Goal: Communication & Community: Answer question/provide support

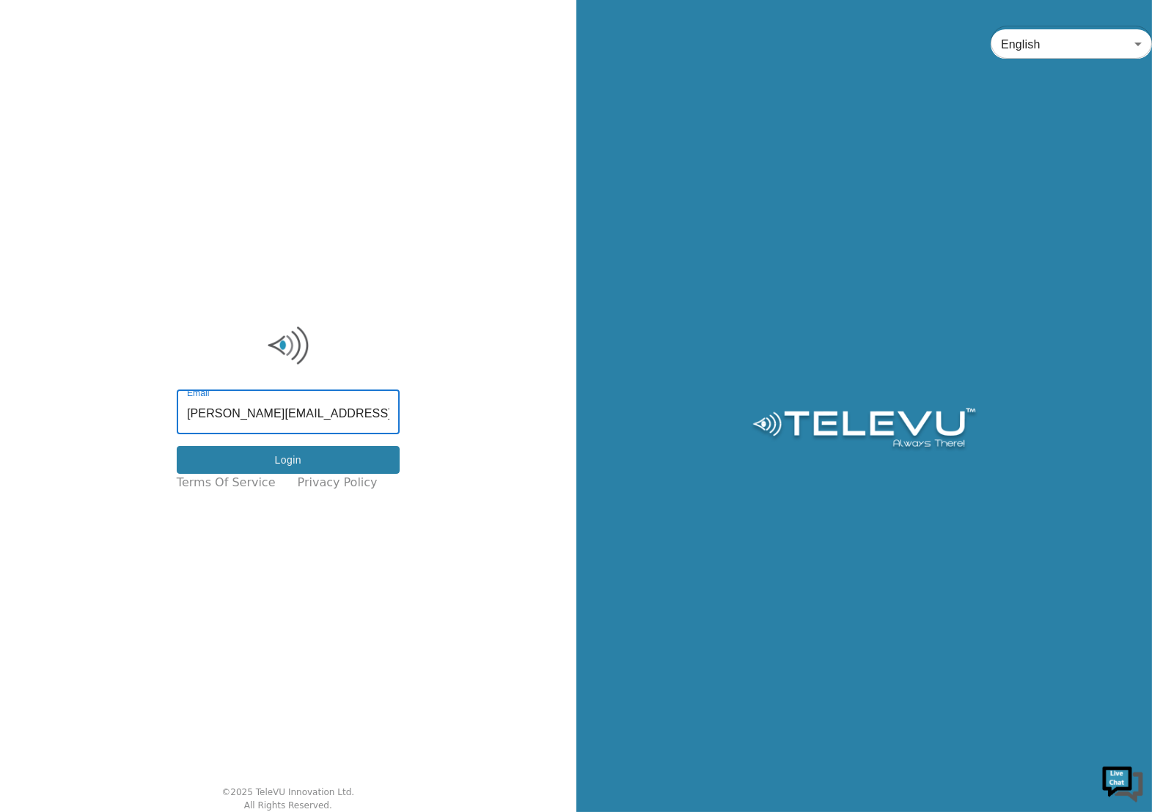
click at [302, 448] on button "Login" at bounding box center [288, 460] width 223 height 29
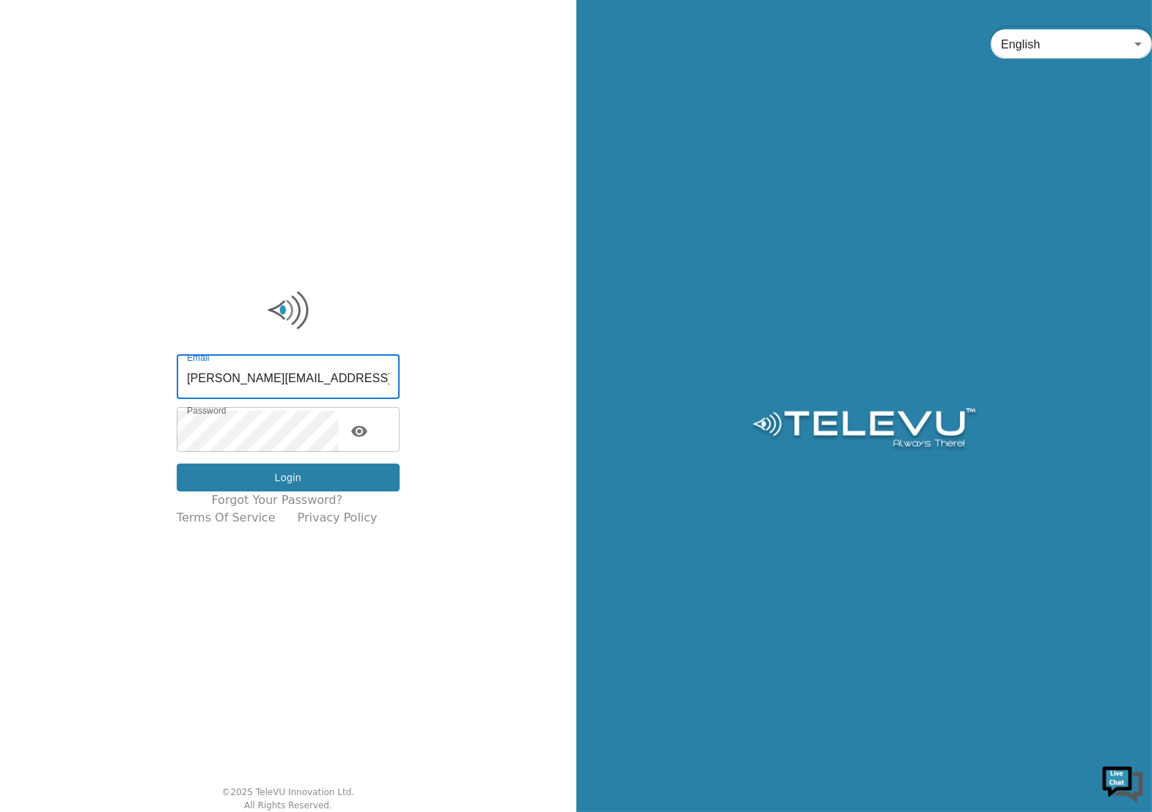
click at [282, 478] on button "Login" at bounding box center [288, 478] width 223 height 29
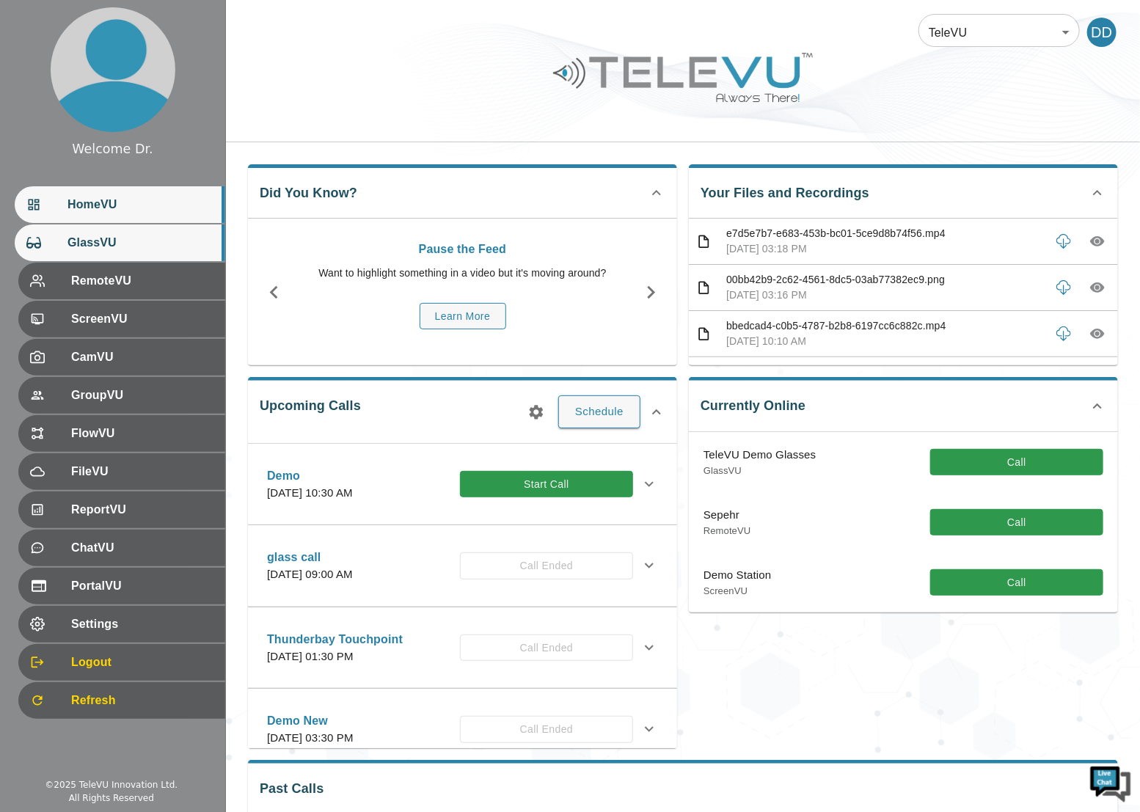
click at [125, 246] on span "GlassVU" at bounding box center [140, 243] width 146 height 18
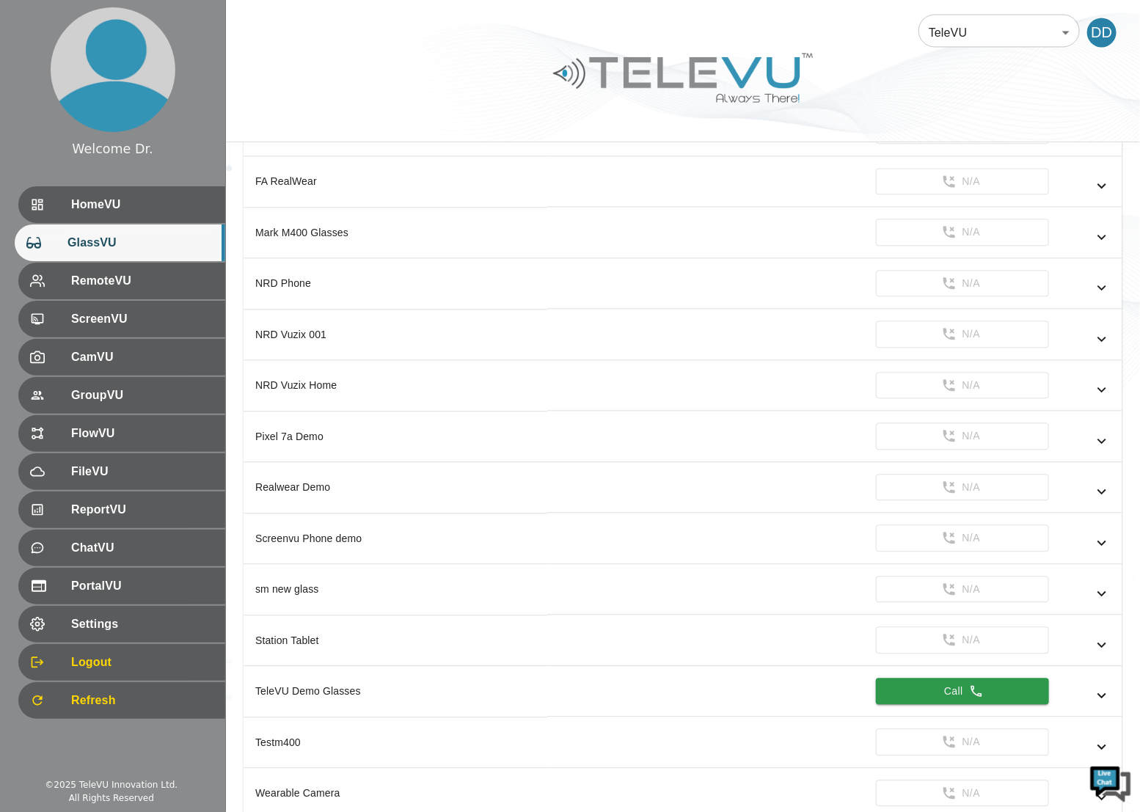
scroll to position [1432, 0]
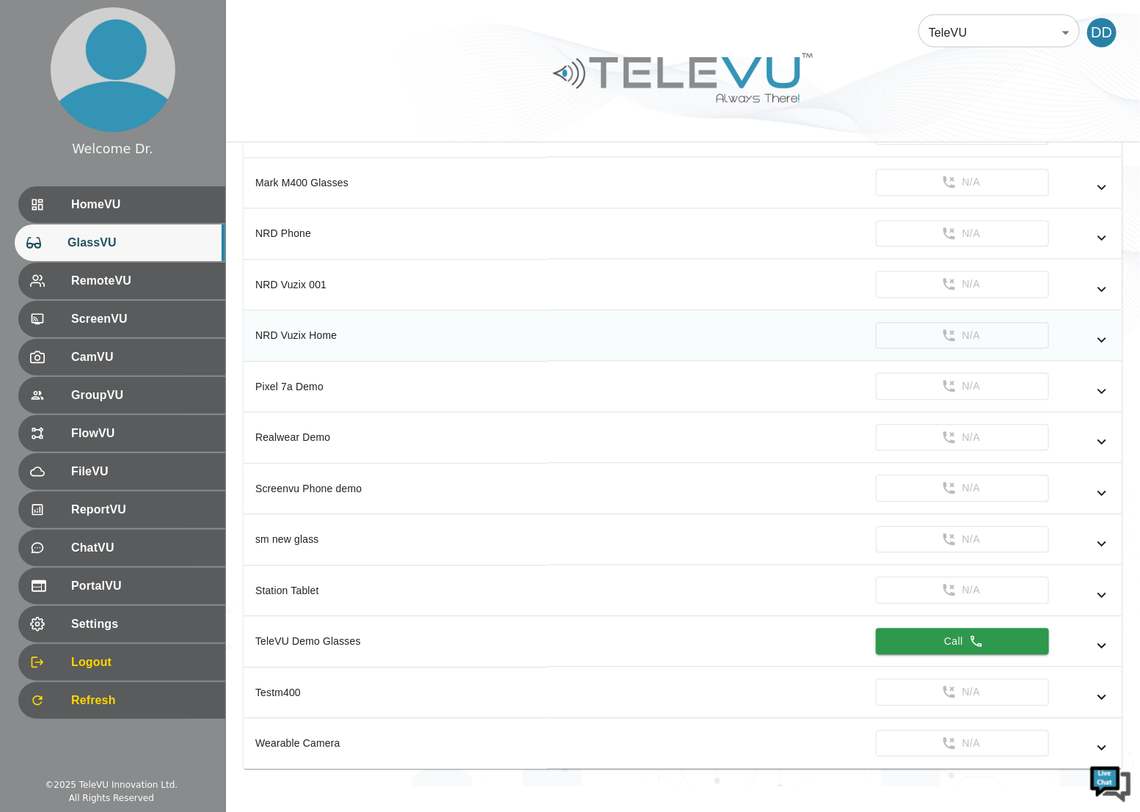
click at [1104, 331] on icon "simple table" at bounding box center [1102, 340] width 18 height 18
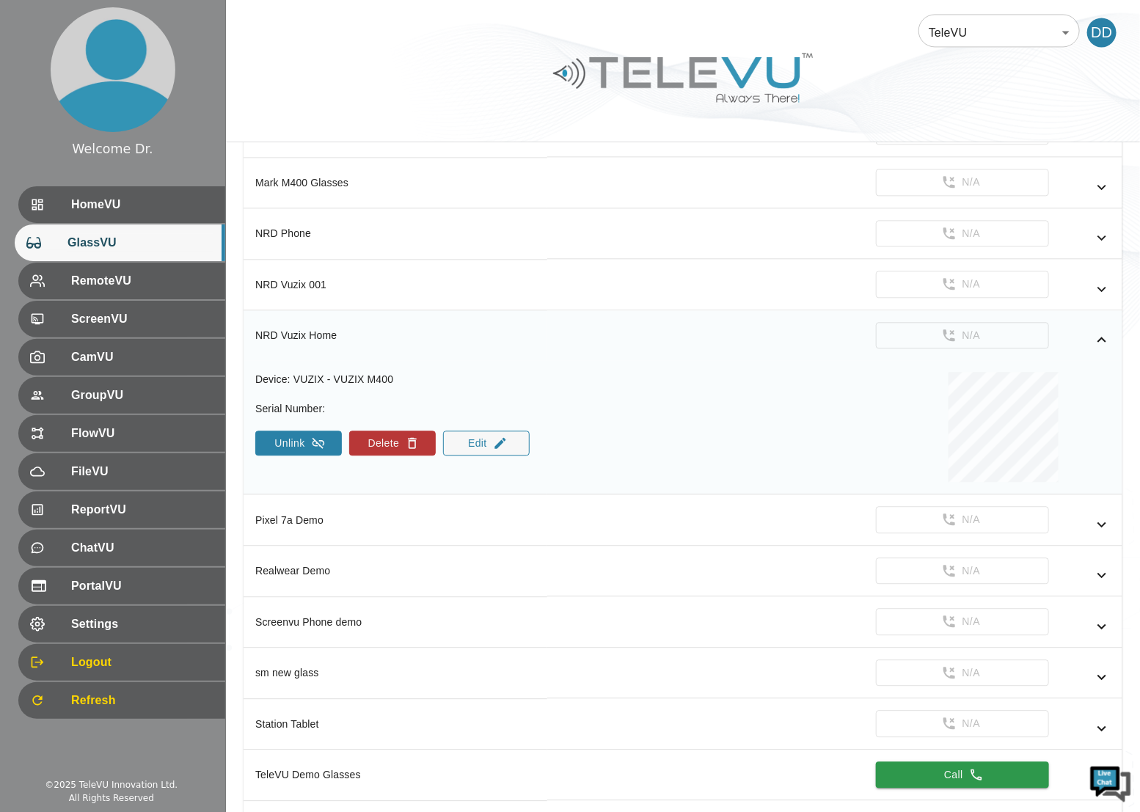
click at [277, 431] on button "Unlink" at bounding box center [298, 443] width 87 height 25
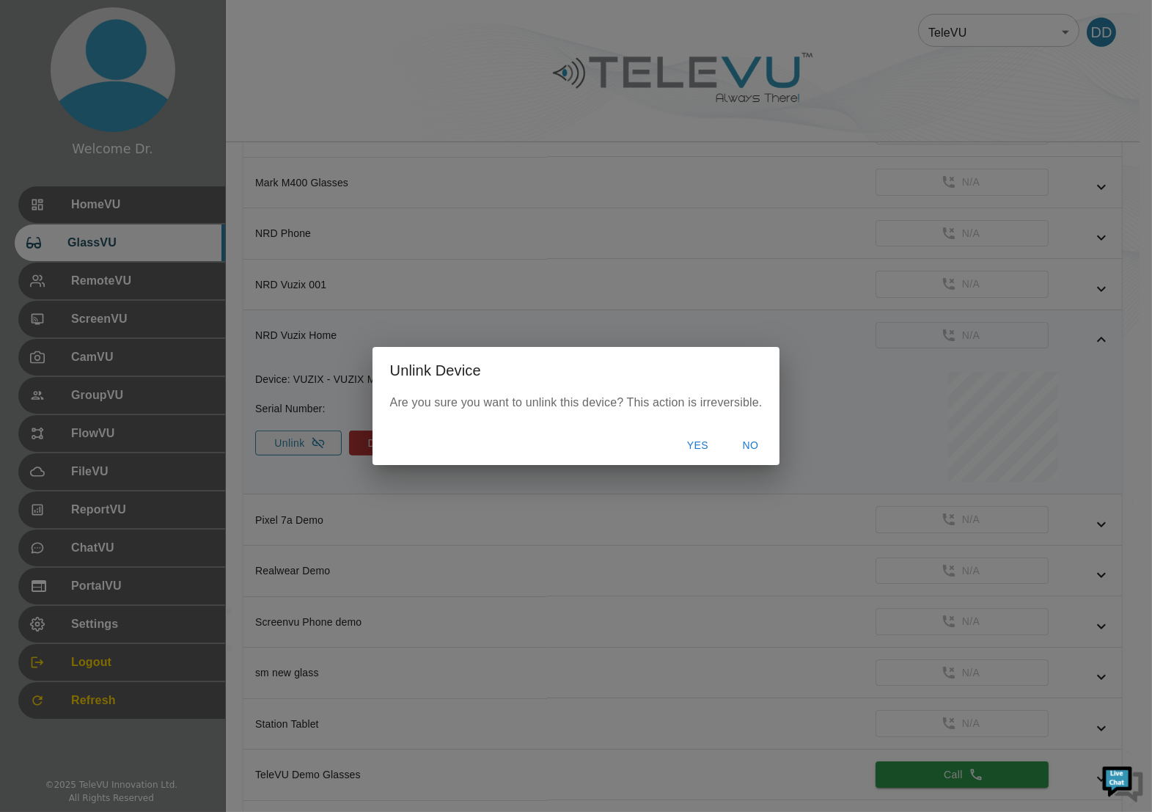
click at [695, 442] on button "Yes" at bounding box center [697, 445] width 47 height 27
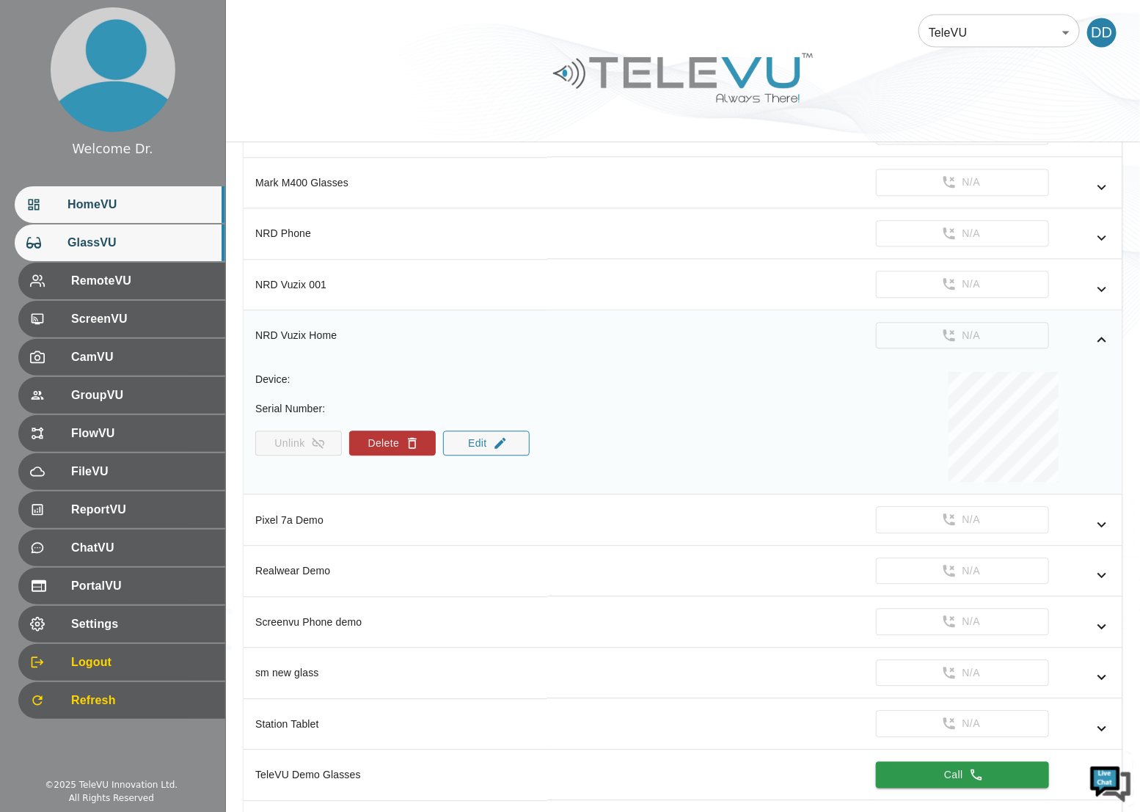
click at [103, 211] on span "HomeVU" at bounding box center [140, 205] width 146 height 18
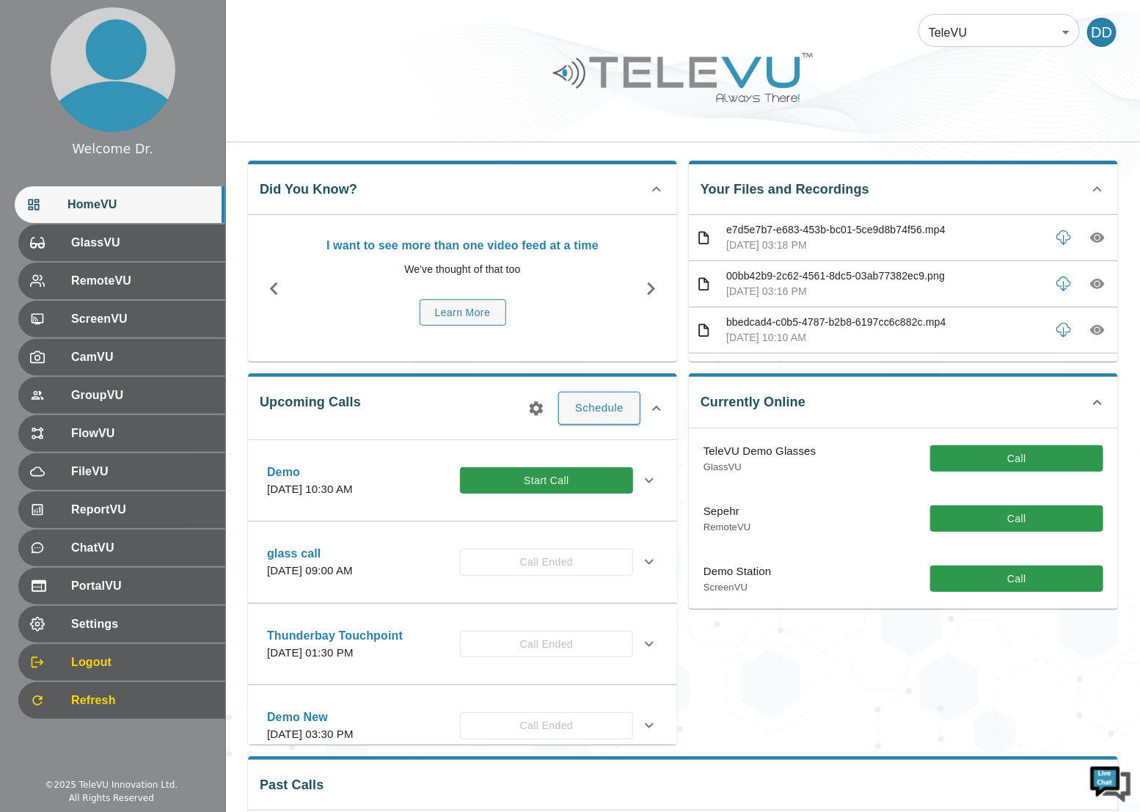
scroll to position [139, 0]
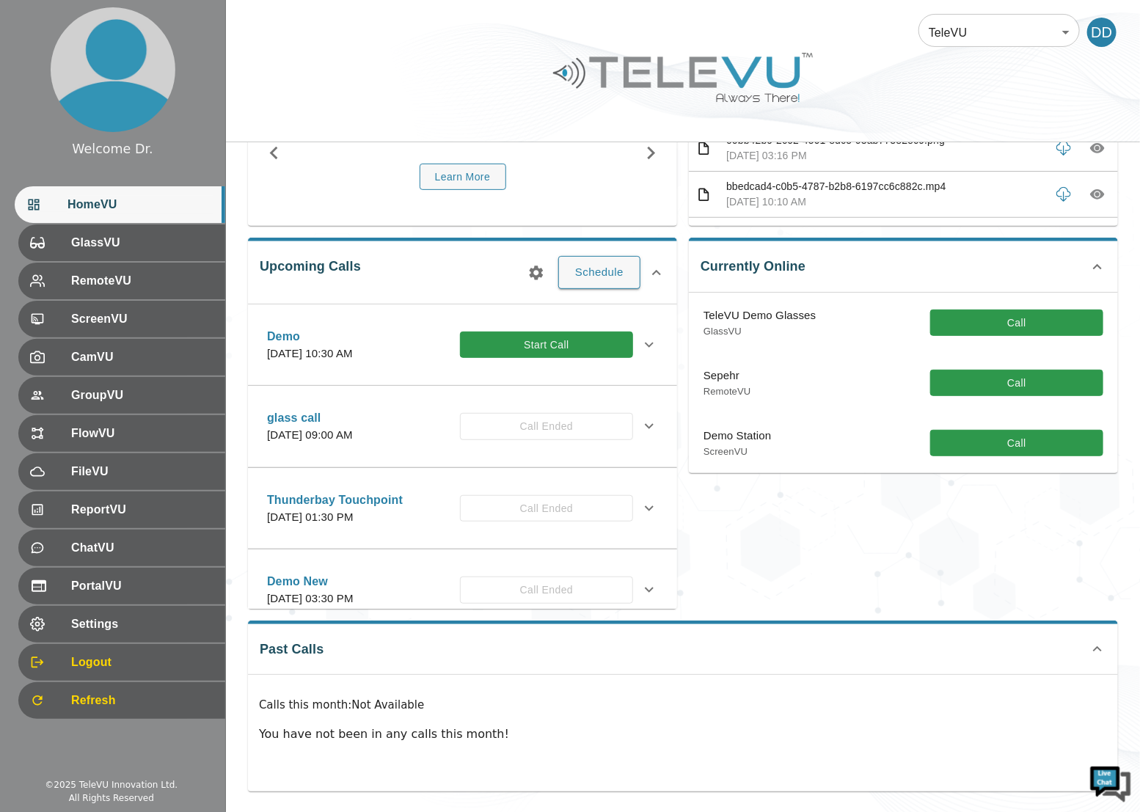
click at [135, 210] on span "HomeVU" at bounding box center [140, 205] width 146 height 18
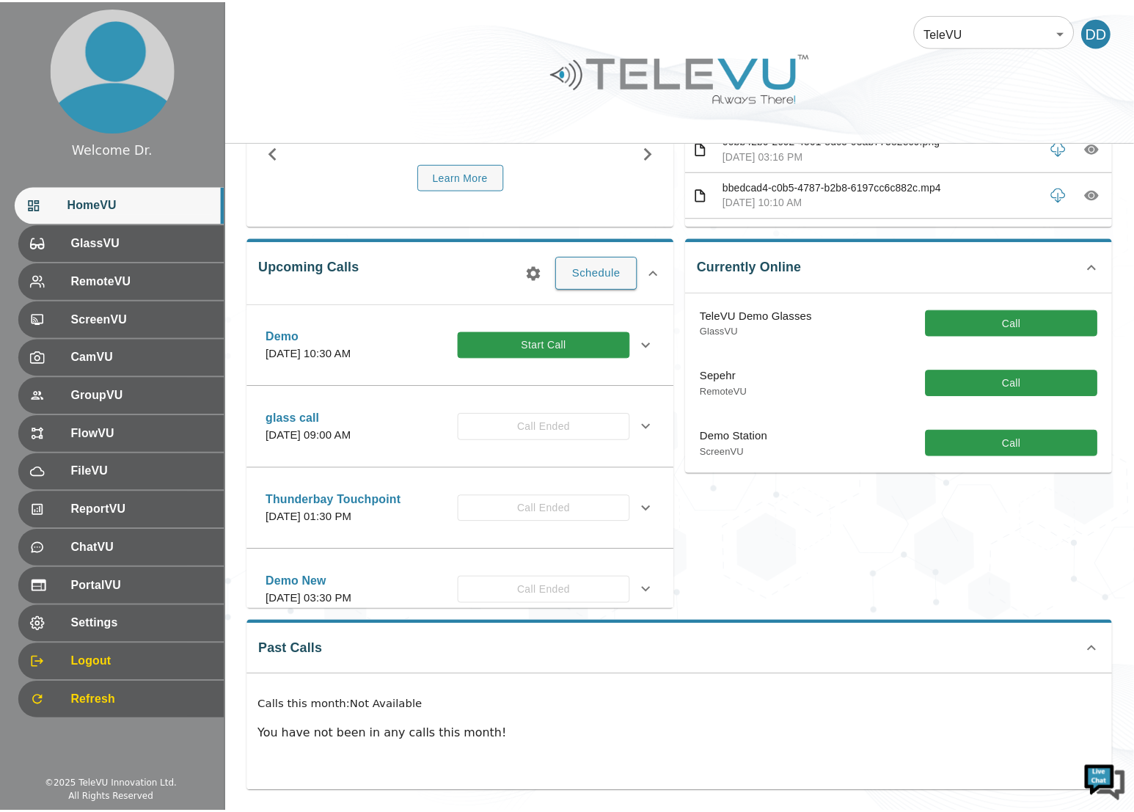
scroll to position [132, 0]
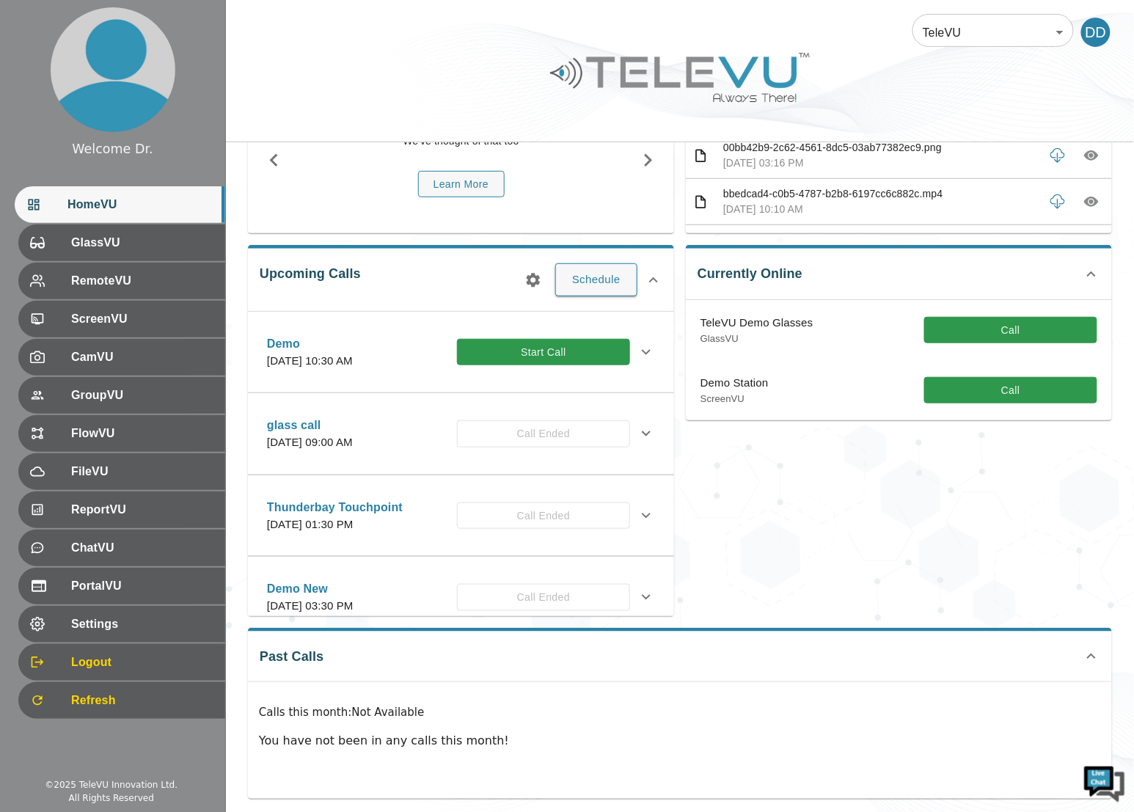
drag, startPoint x: 1011, startPoint y: 389, endPoint x: 898, endPoint y: 481, distance: 146.0
click at [1011, 389] on button "Call" at bounding box center [1010, 390] width 173 height 27
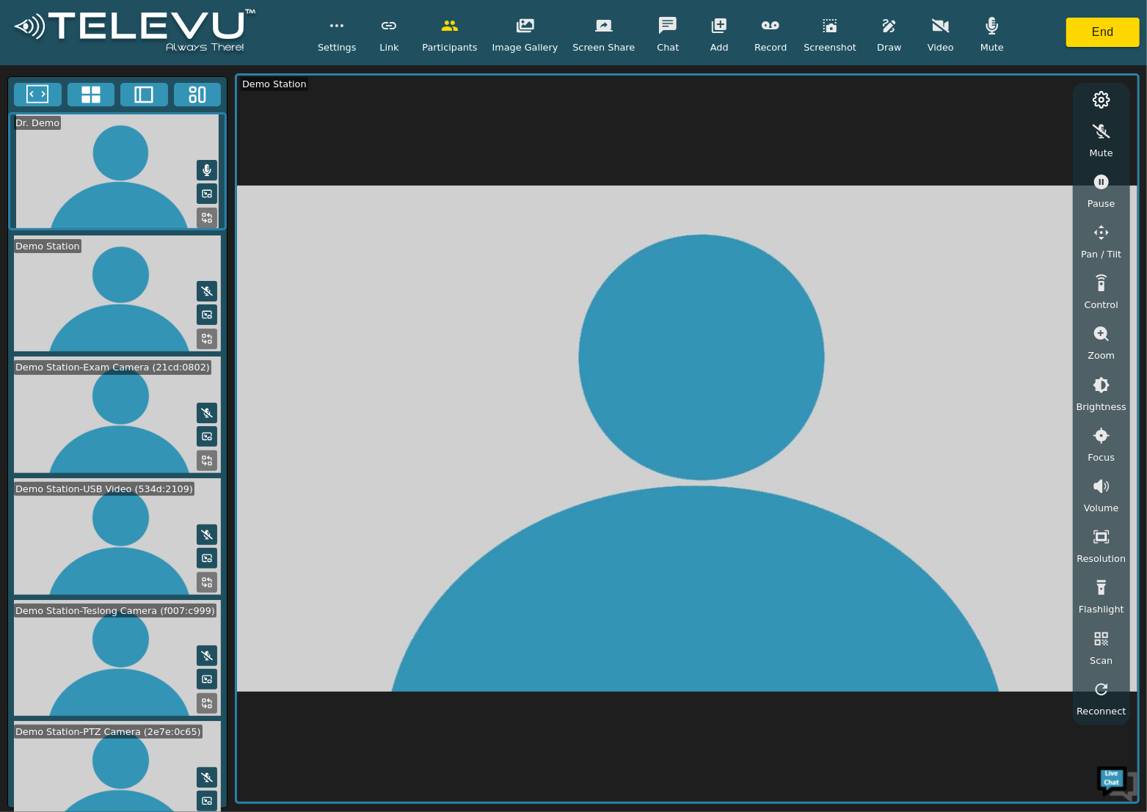
click at [85, 89] on icon at bounding box center [90, 94] width 18 height 17
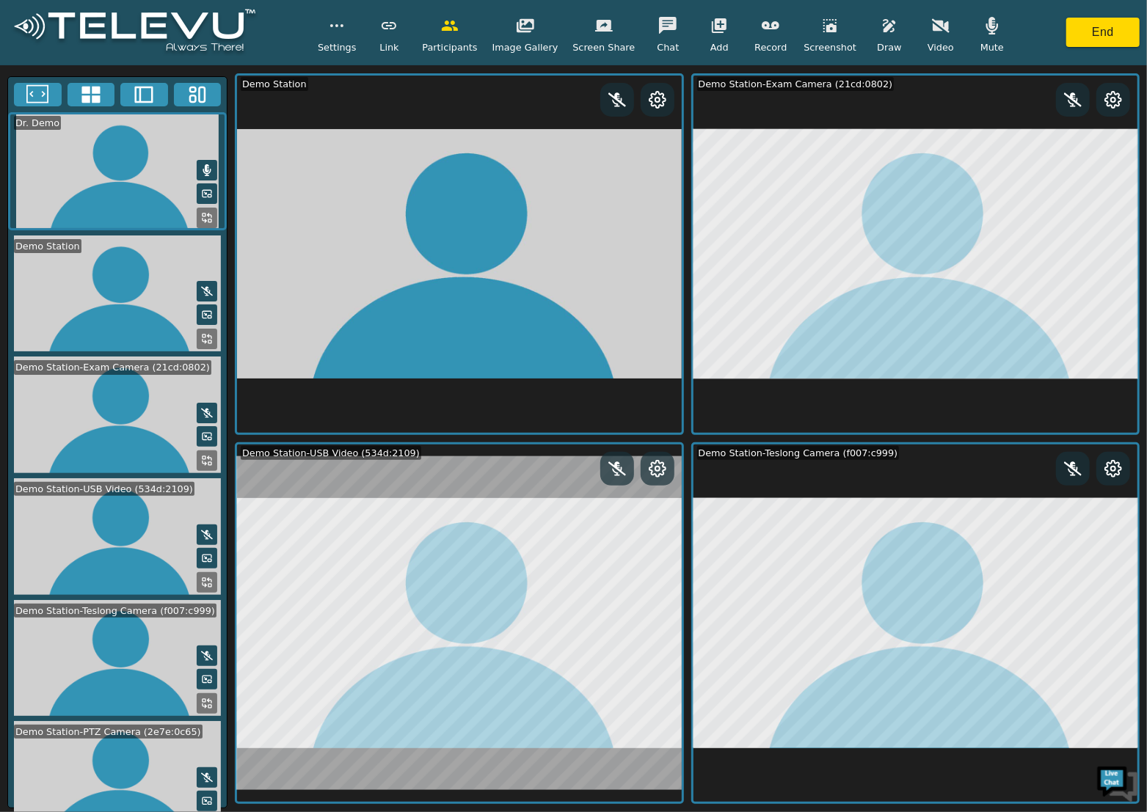
scroll to position [23, 0]
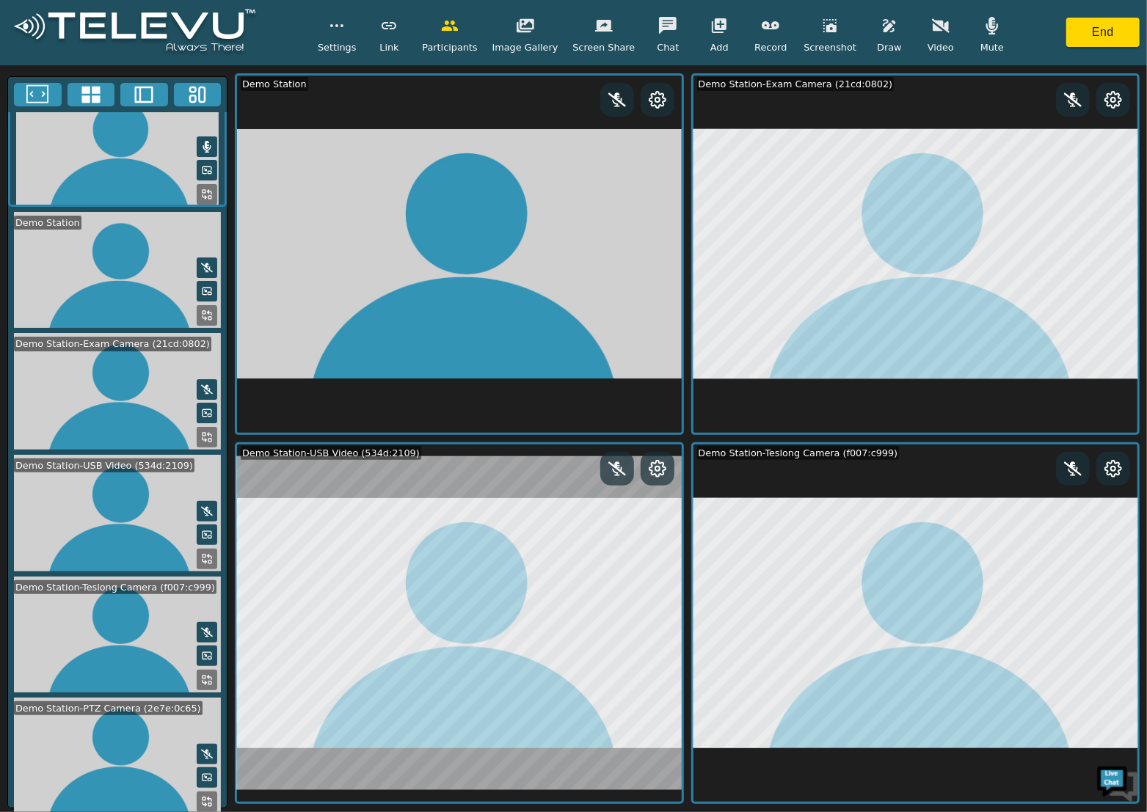
click at [202, 687] on button at bounding box center [207, 680] width 21 height 21
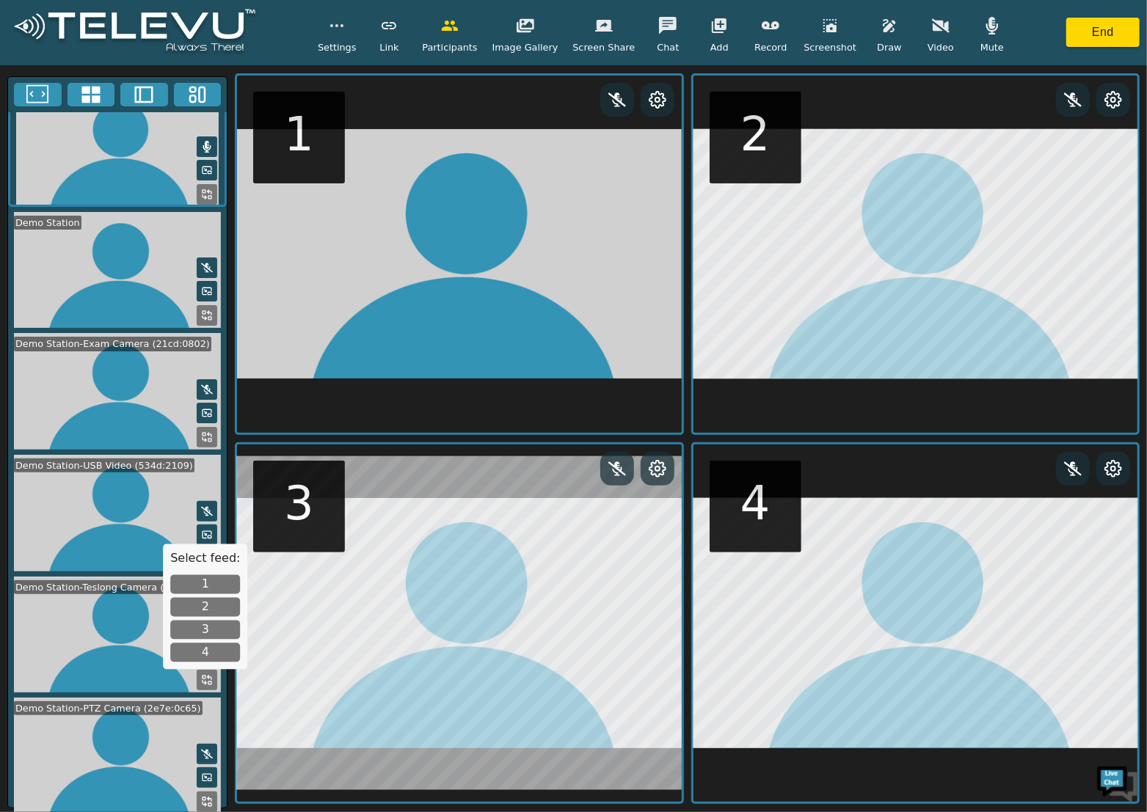
click at [201, 580] on button "1" at bounding box center [205, 584] width 70 height 19
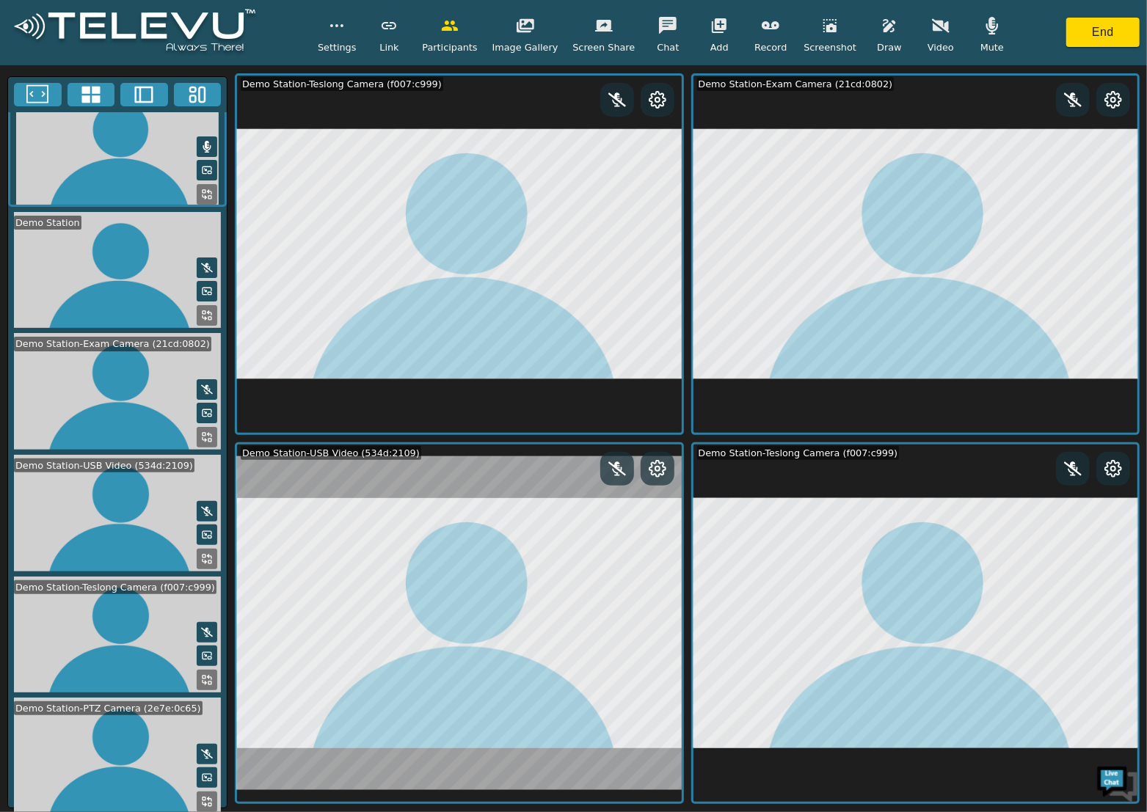
click at [208, 439] on rect at bounding box center [209, 440] width 3 height 3
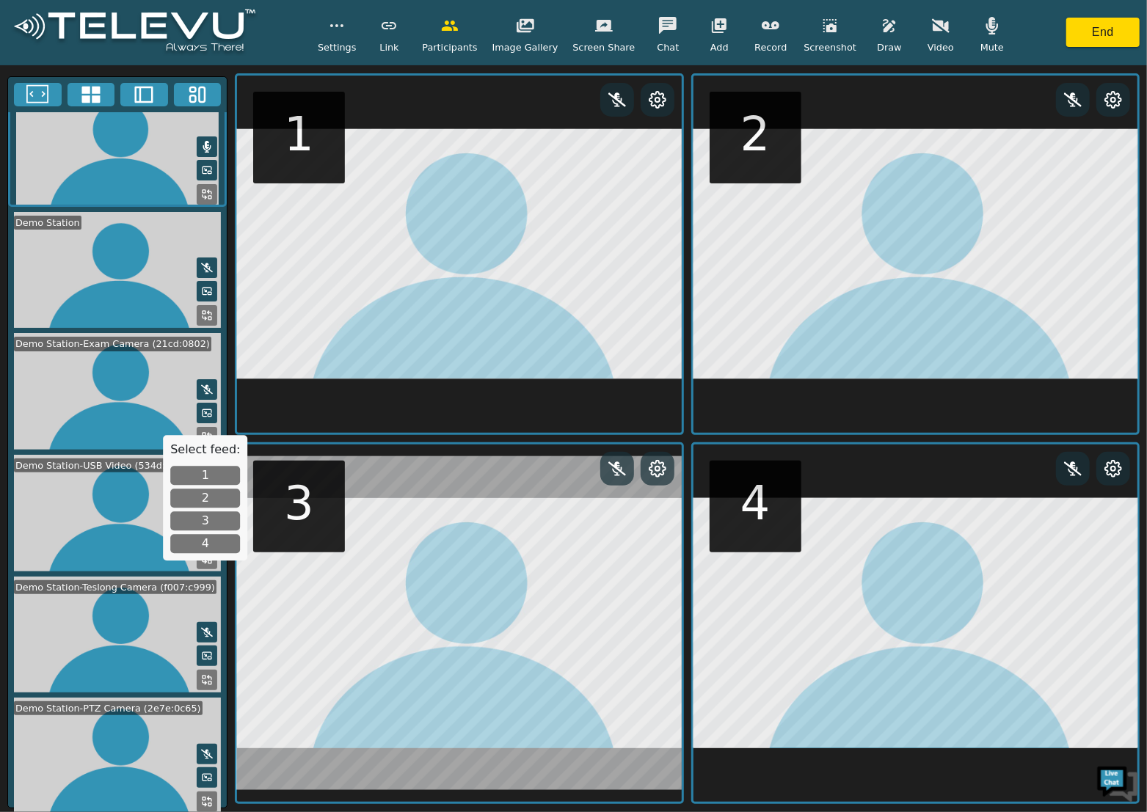
click at [201, 551] on button "4" at bounding box center [205, 544] width 70 height 19
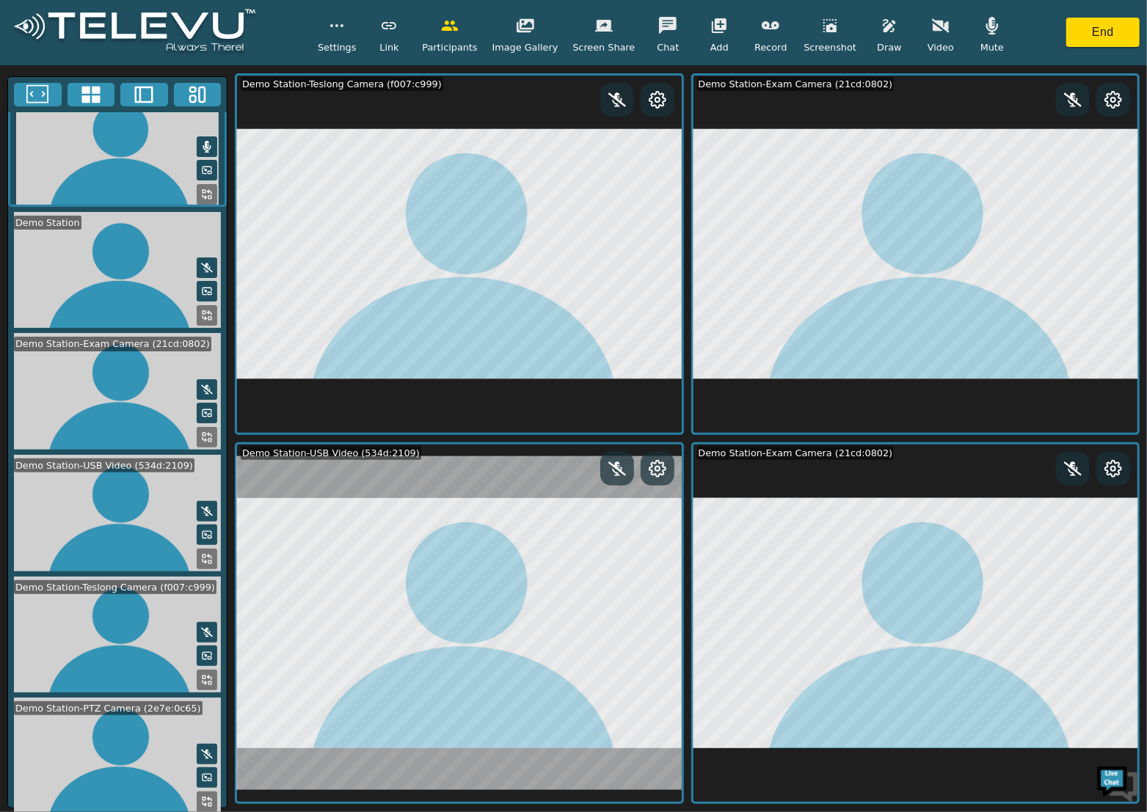
click at [208, 433] on icon at bounding box center [210, 435] width 4 height 4
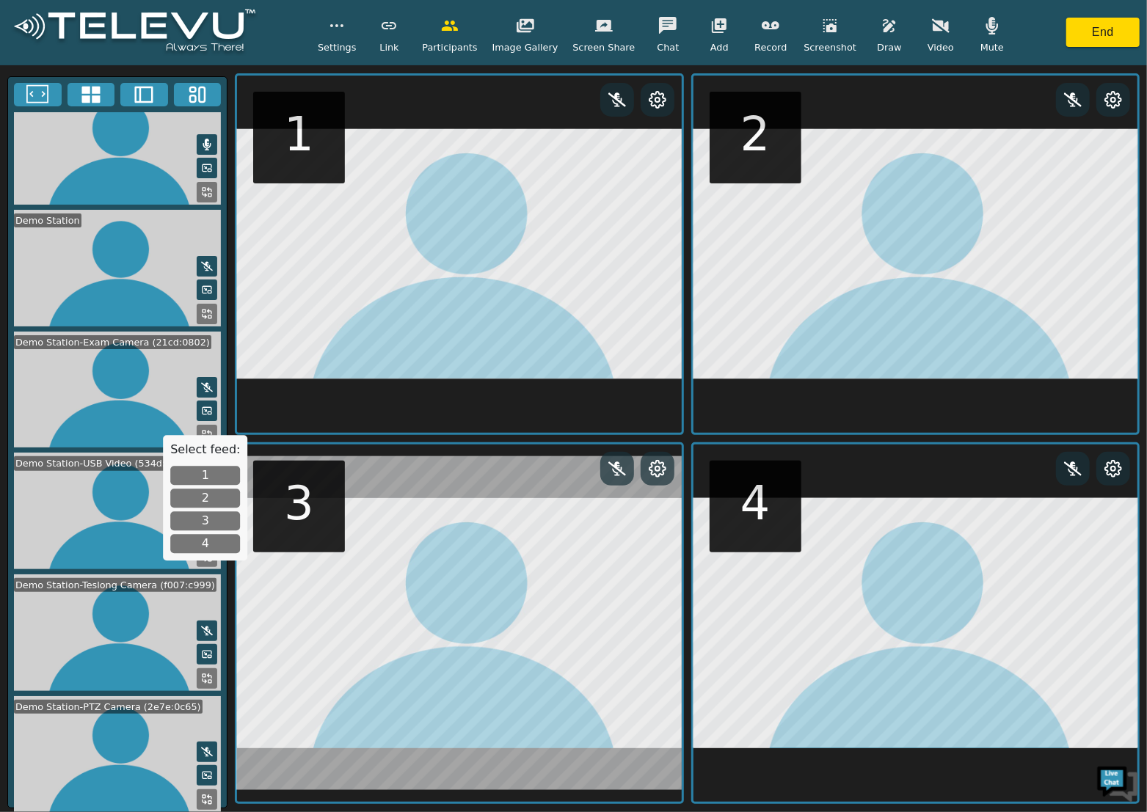
scroll to position [22, 0]
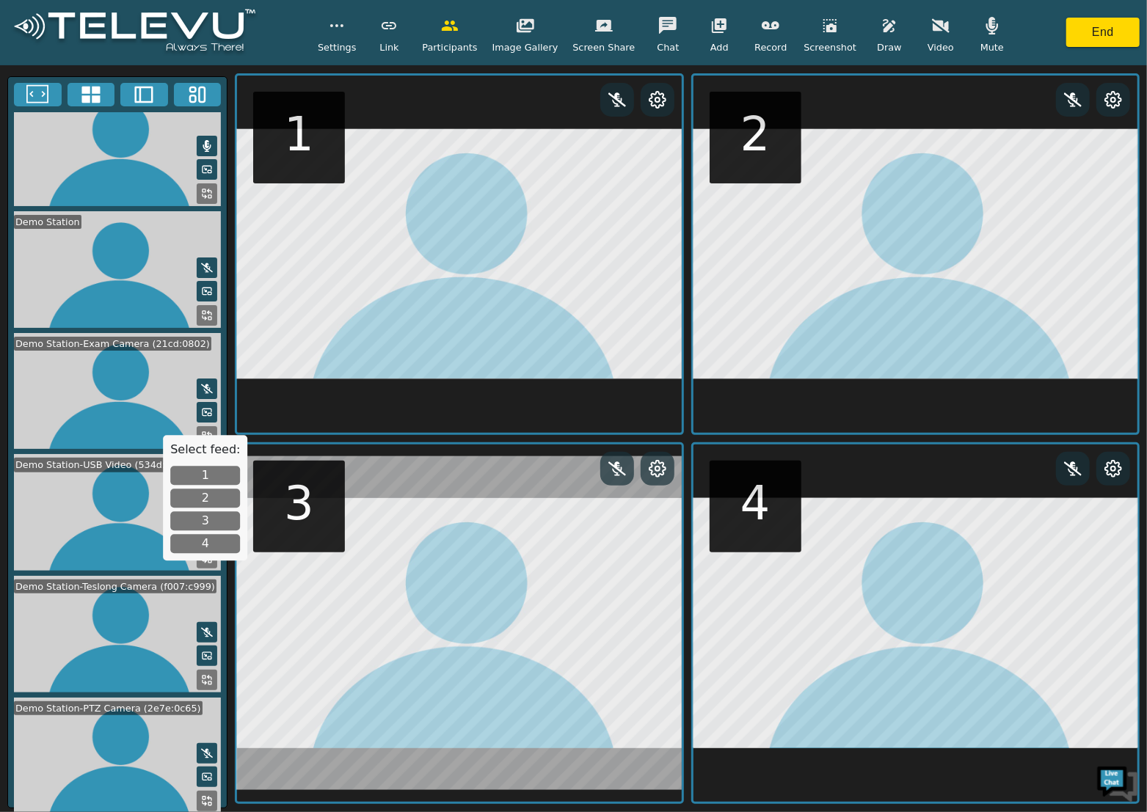
click at [201, 801] on icon at bounding box center [207, 801] width 12 height 12
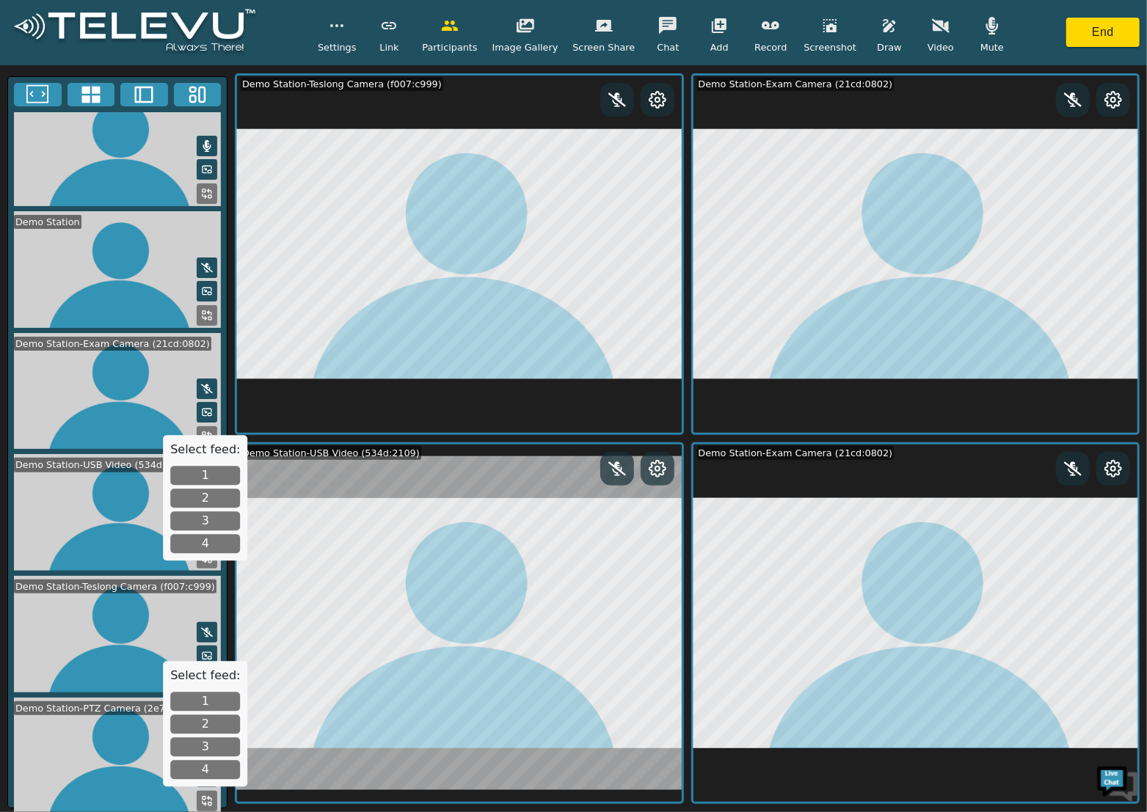
click at [217, 713] on div "Select feed: 1 2 3 4" at bounding box center [205, 723] width 84 height 125
click at [226, 729] on button "2" at bounding box center [205, 724] width 70 height 19
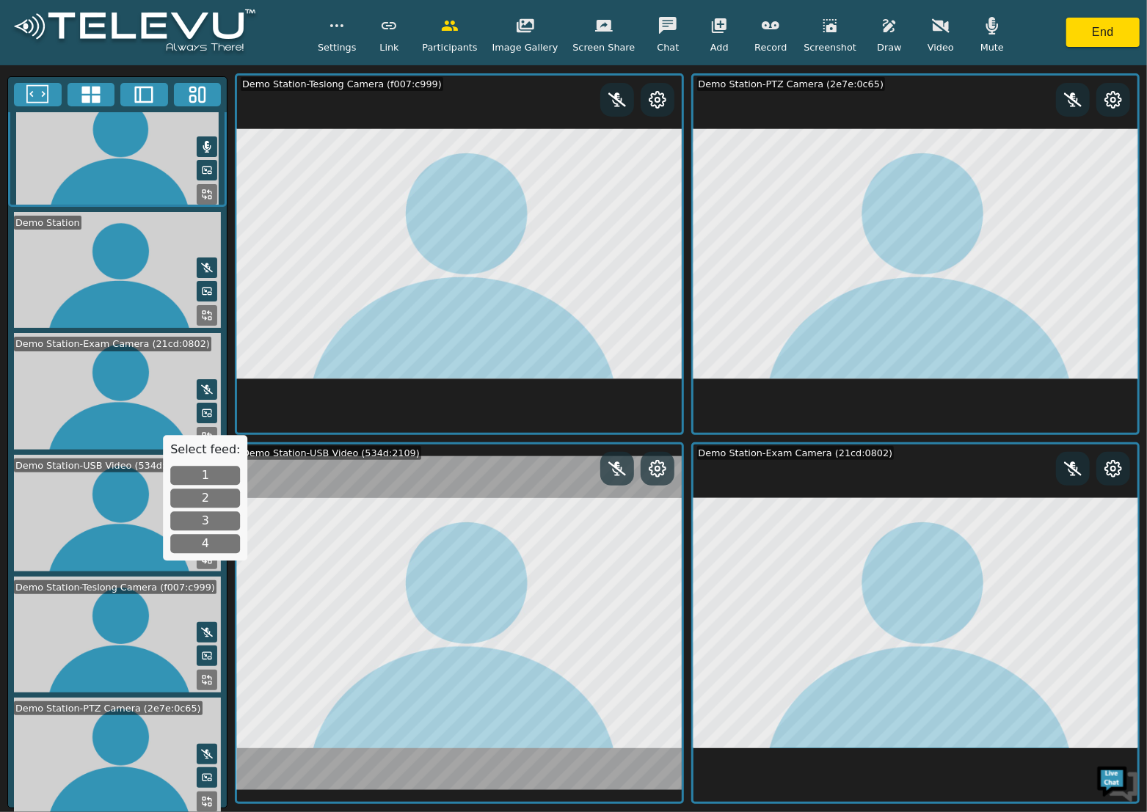
click at [40, 96] on icon at bounding box center [37, 95] width 22 height 22
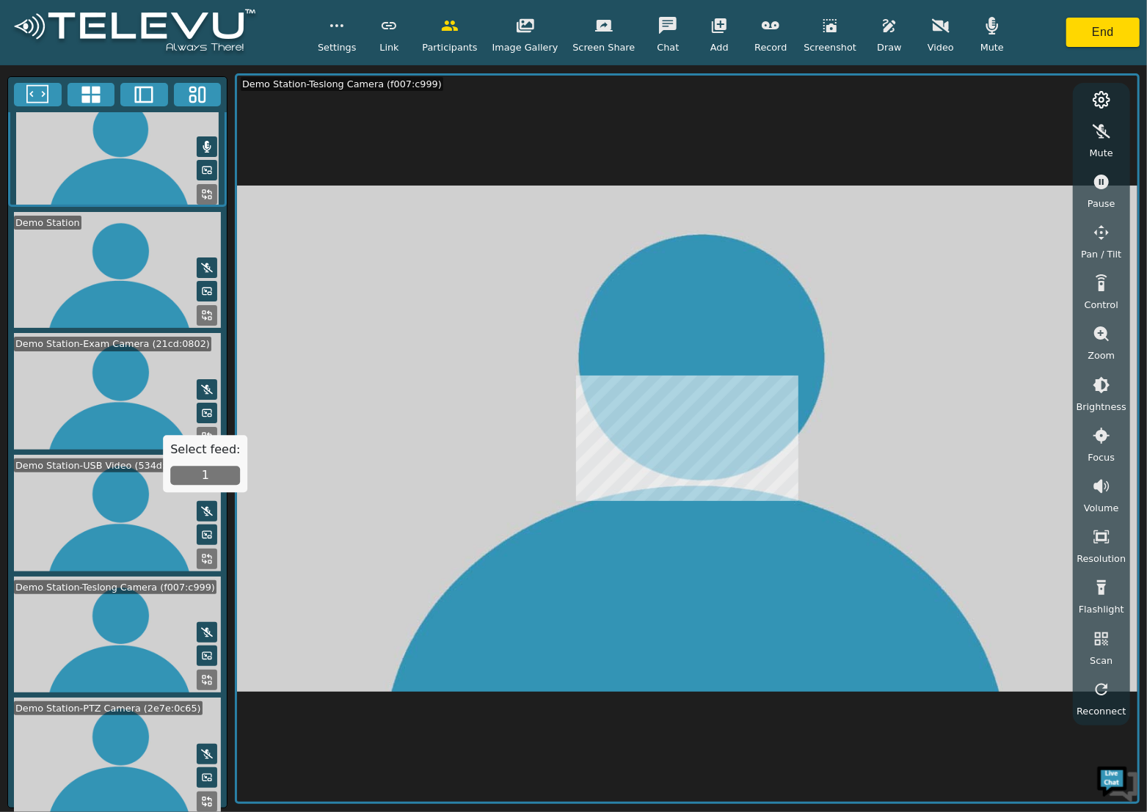
click at [150, 100] on icon at bounding box center [144, 95] width 22 height 22
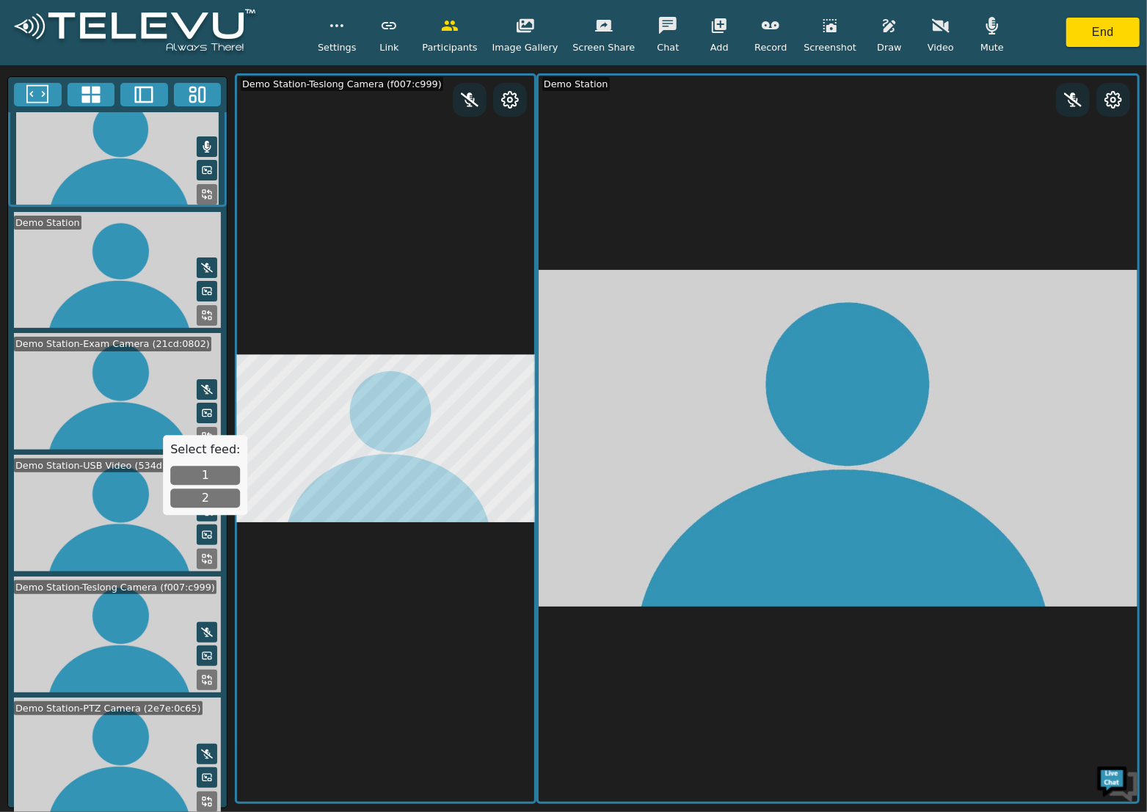
click at [191, 91] on rect at bounding box center [193, 89] width 6 height 4
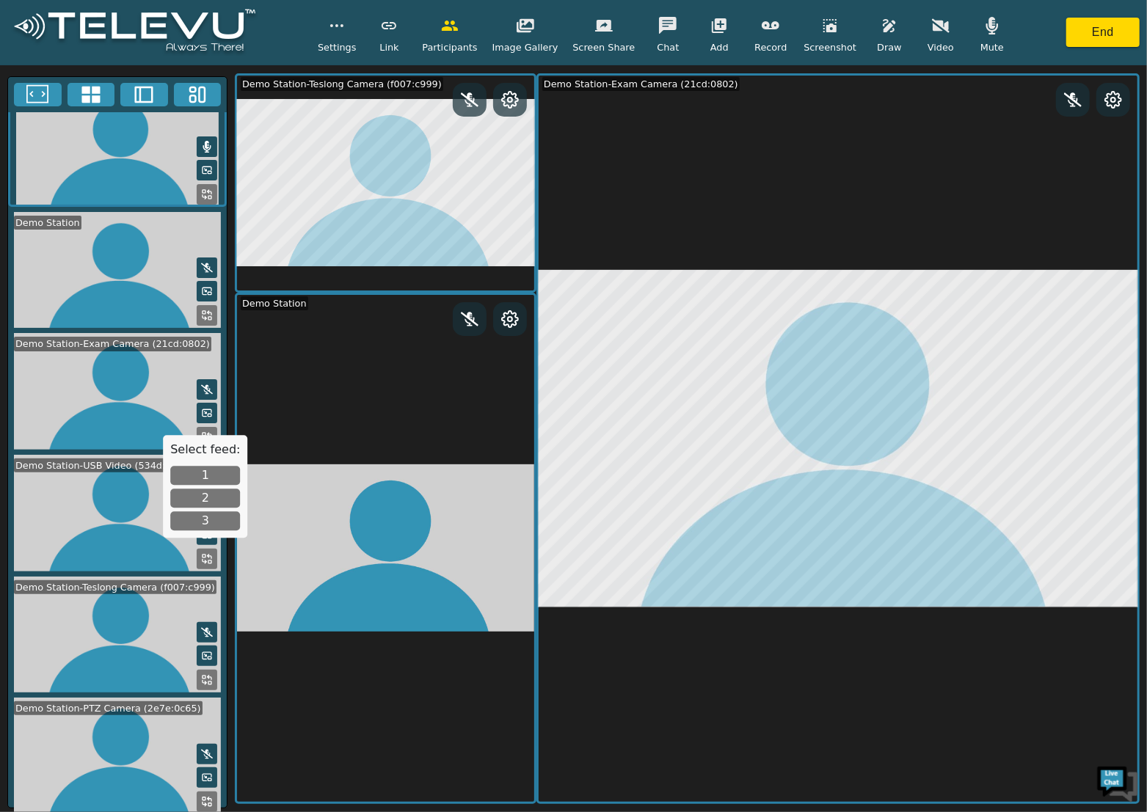
click at [91, 88] on icon at bounding box center [91, 95] width 22 height 22
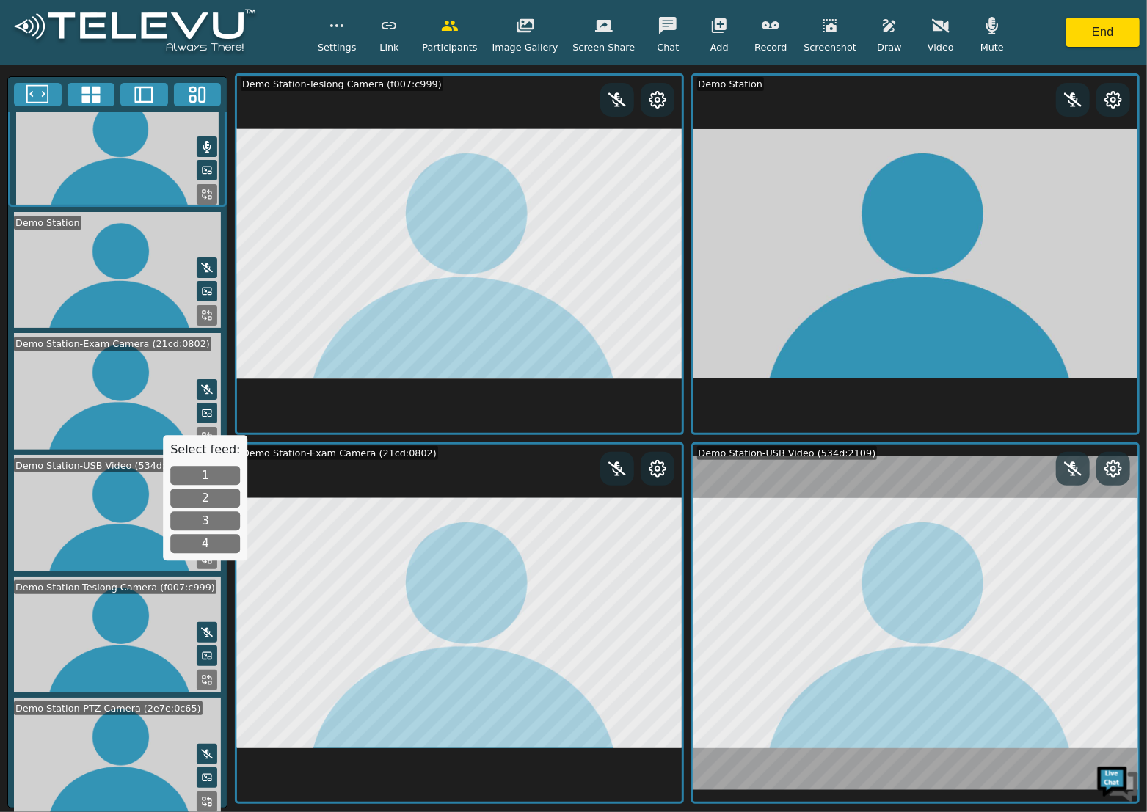
click at [201, 796] on icon at bounding box center [207, 802] width 12 height 12
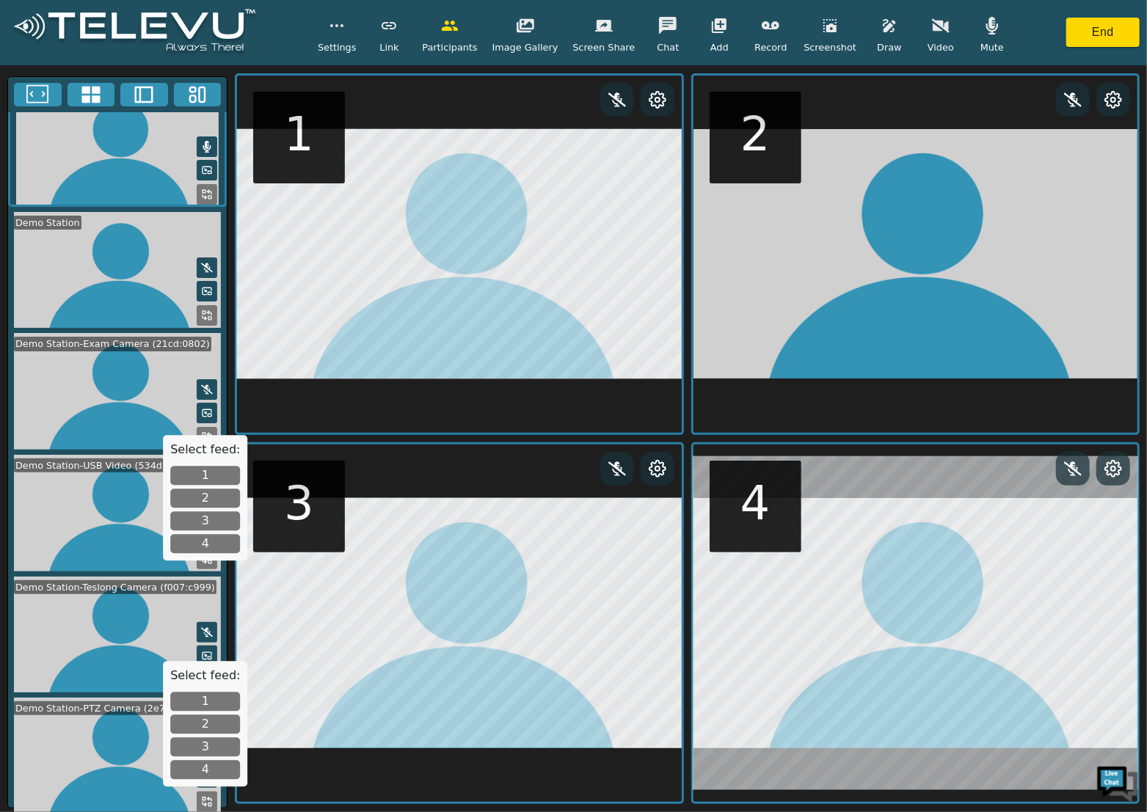
click at [211, 721] on button "2" at bounding box center [205, 724] width 70 height 19
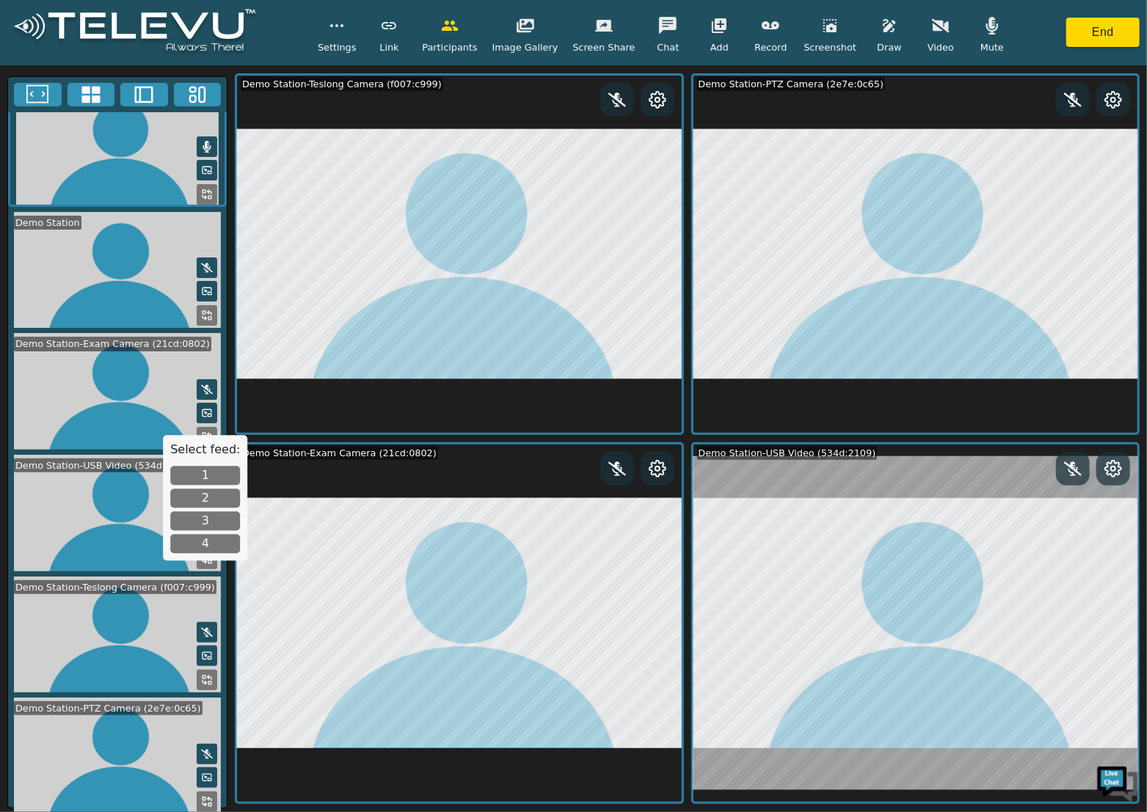
click at [1117, 101] on icon at bounding box center [1113, 100] width 18 height 18
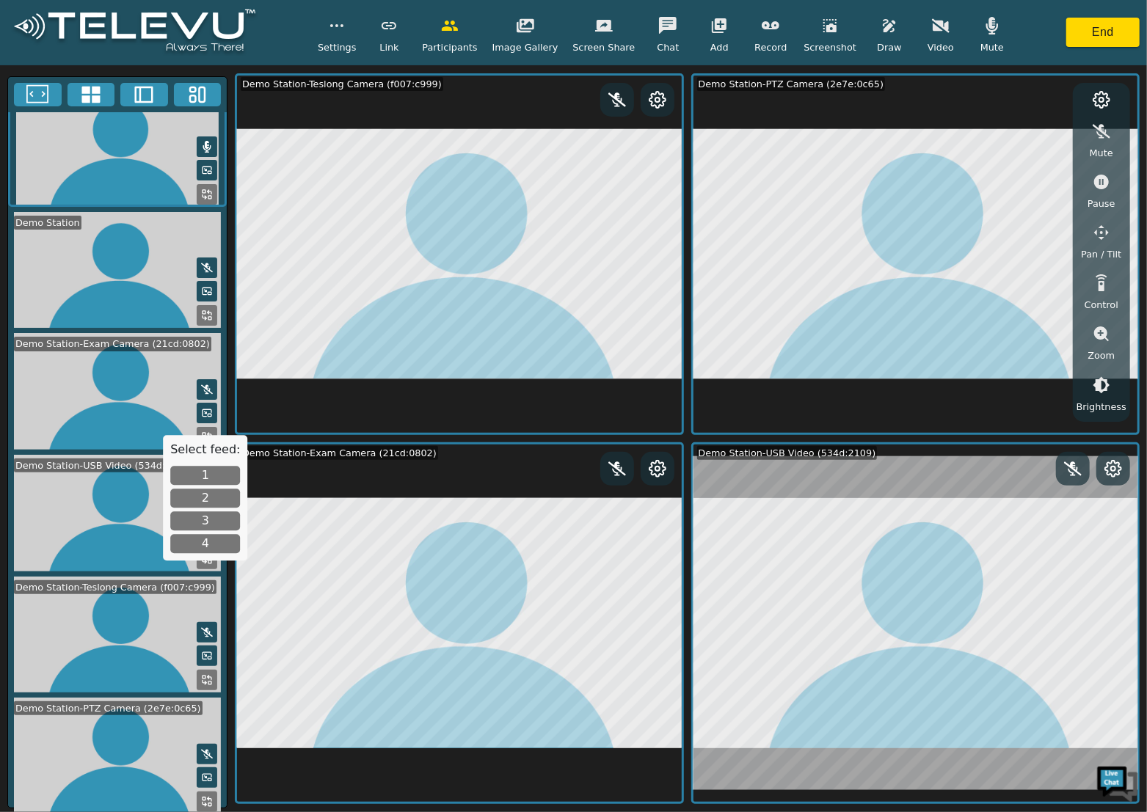
click at [1103, 233] on icon "button" at bounding box center [1101, 233] width 18 height 18
click at [984, 130] on icon "button" at bounding box center [981, 134] width 18 height 18
click at [1054, 134] on icon "button" at bounding box center [1053, 133] width 15 height 15
click at [1023, 169] on icon "button" at bounding box center [1018, 164] width 18 height 18
click at [1105, 333] on icon "button" at bounding box center [1101, 333] width 15 height 15
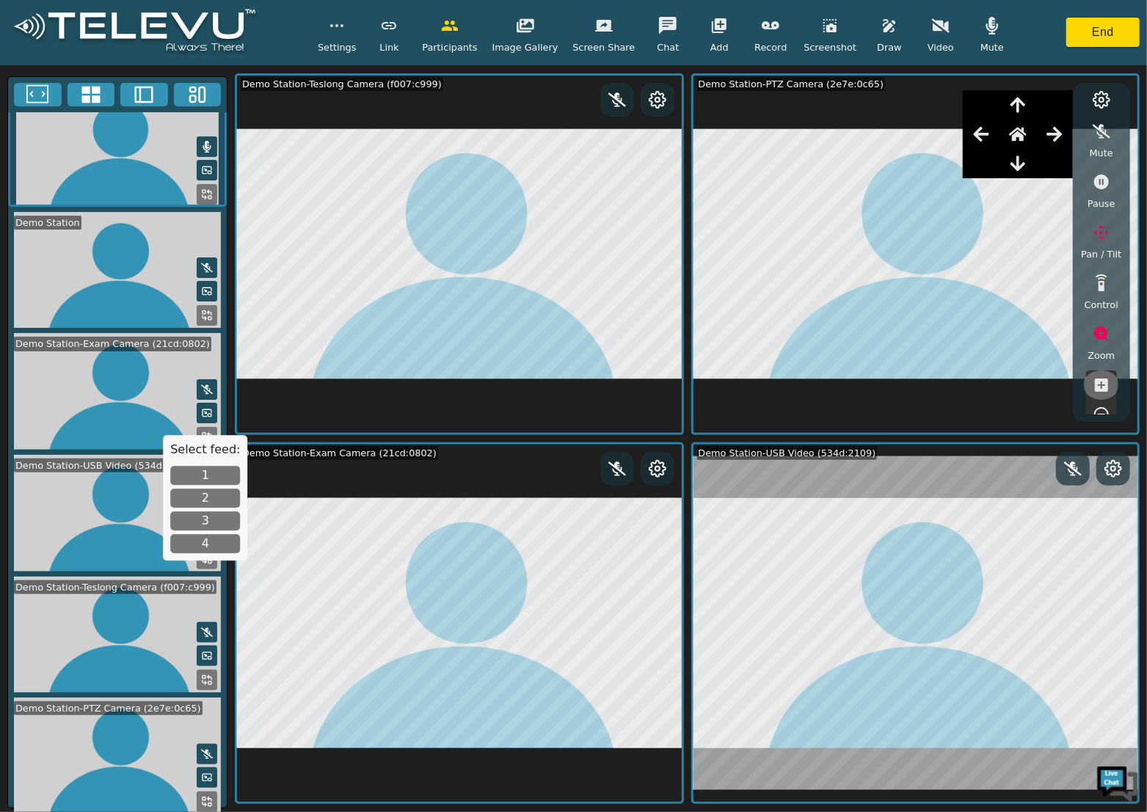
click at [1106, 381] on icon "button" at bounding box center [1100, 385] width 13 height 13
click at [1020, 132] on icon "button" at bounding box center [1018, 134] width 18 height 14
click at [712, 37] on button "button" at bounding box center [719, 25] width 37 height 29
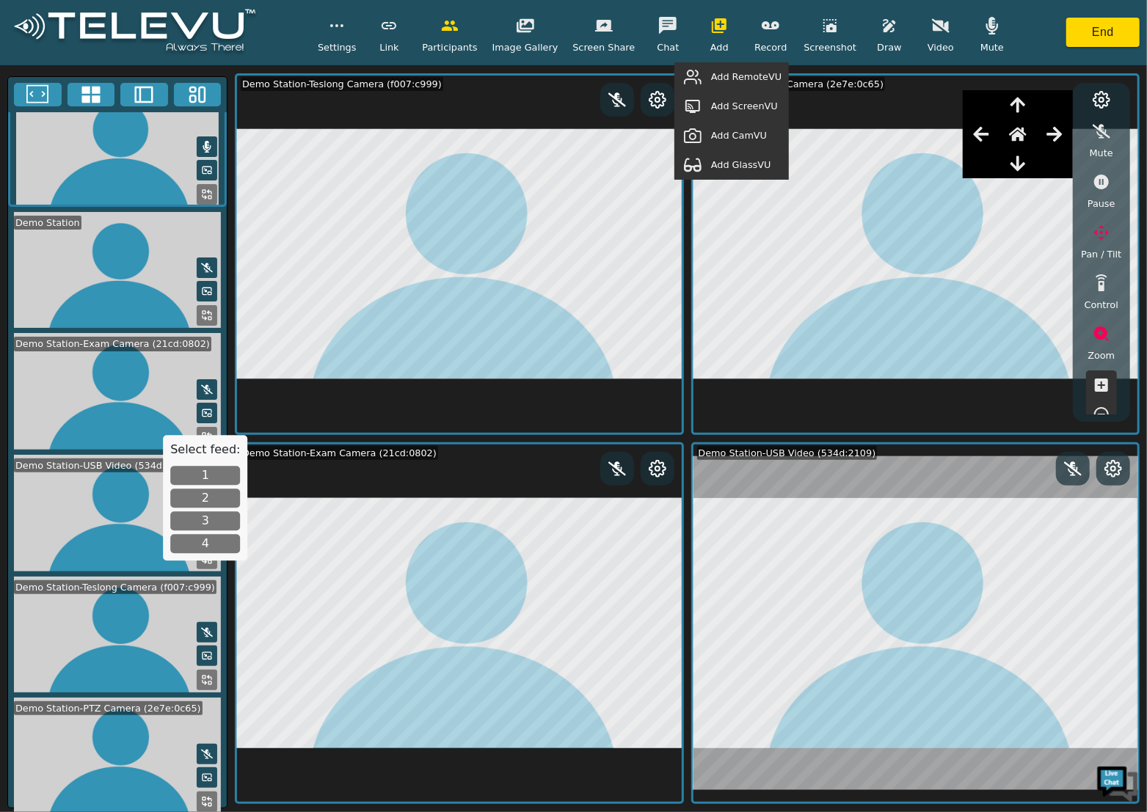
click at [751, 164] on span "Add GlassVU" at bounding box center [741, 165] width 60 height 14
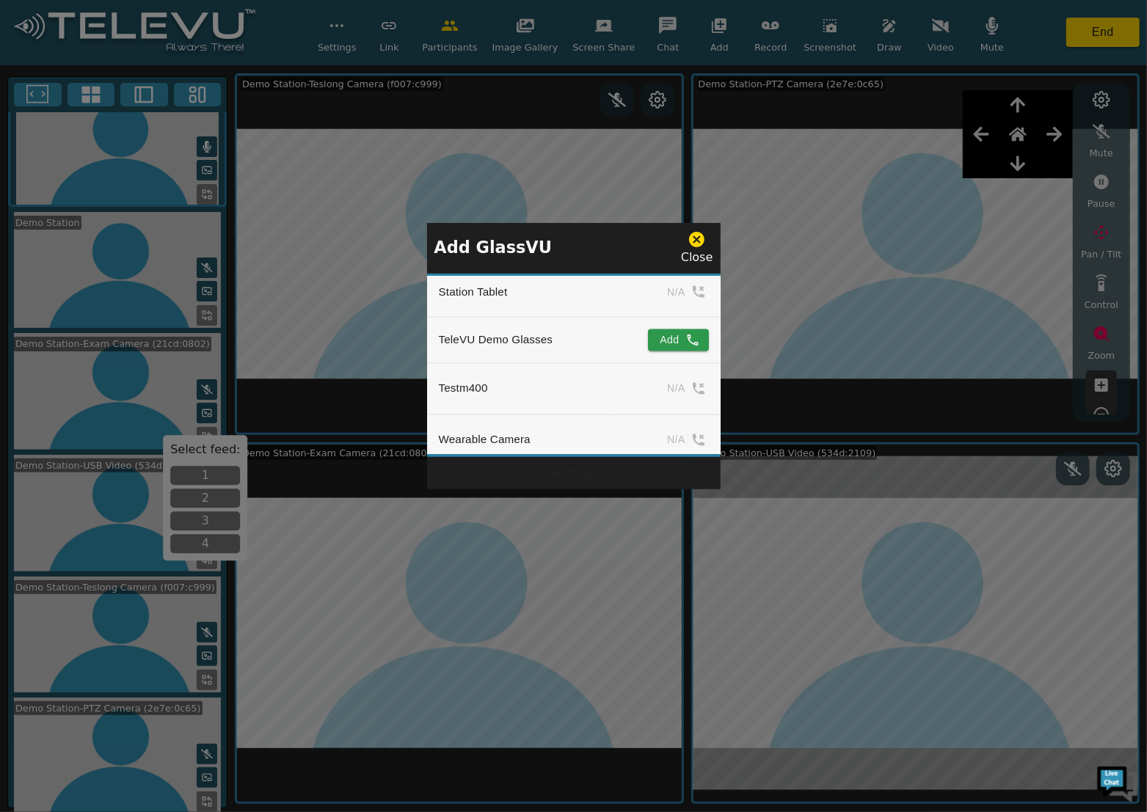
scroll to position [1689, 0]
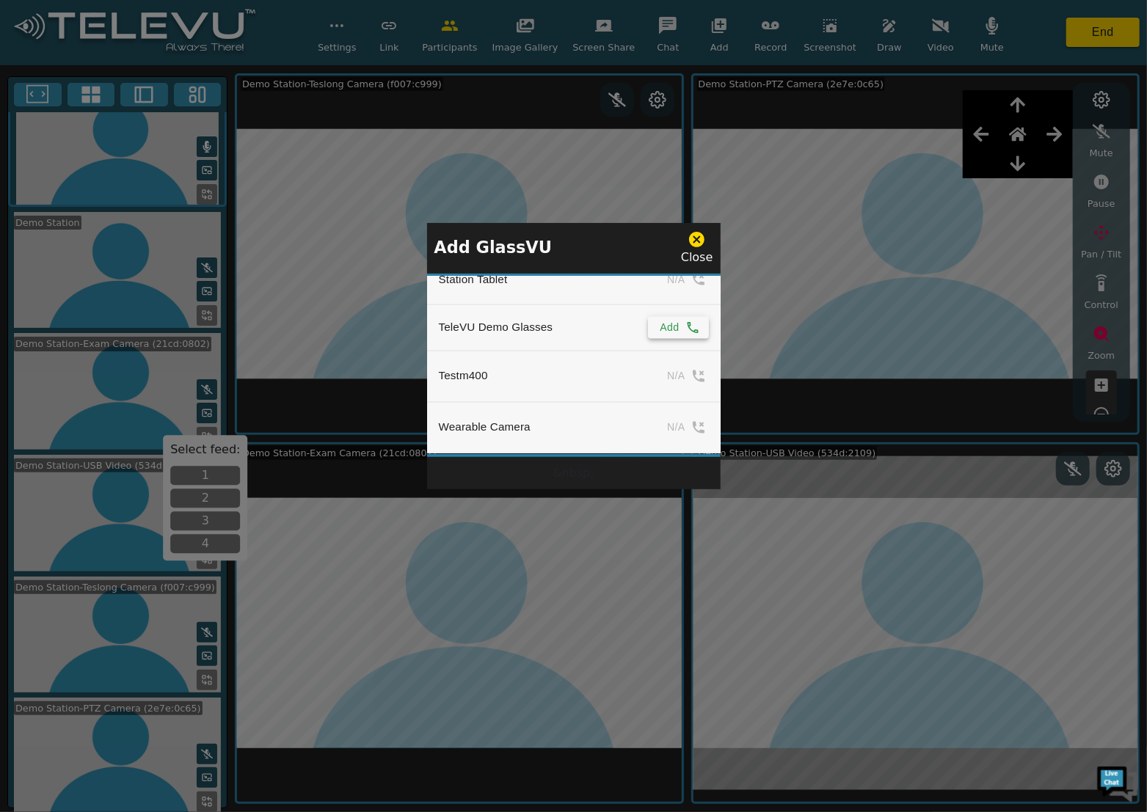
click at [668, 321] on button "Add" at bounding box center [678, 328] width 60 height 22
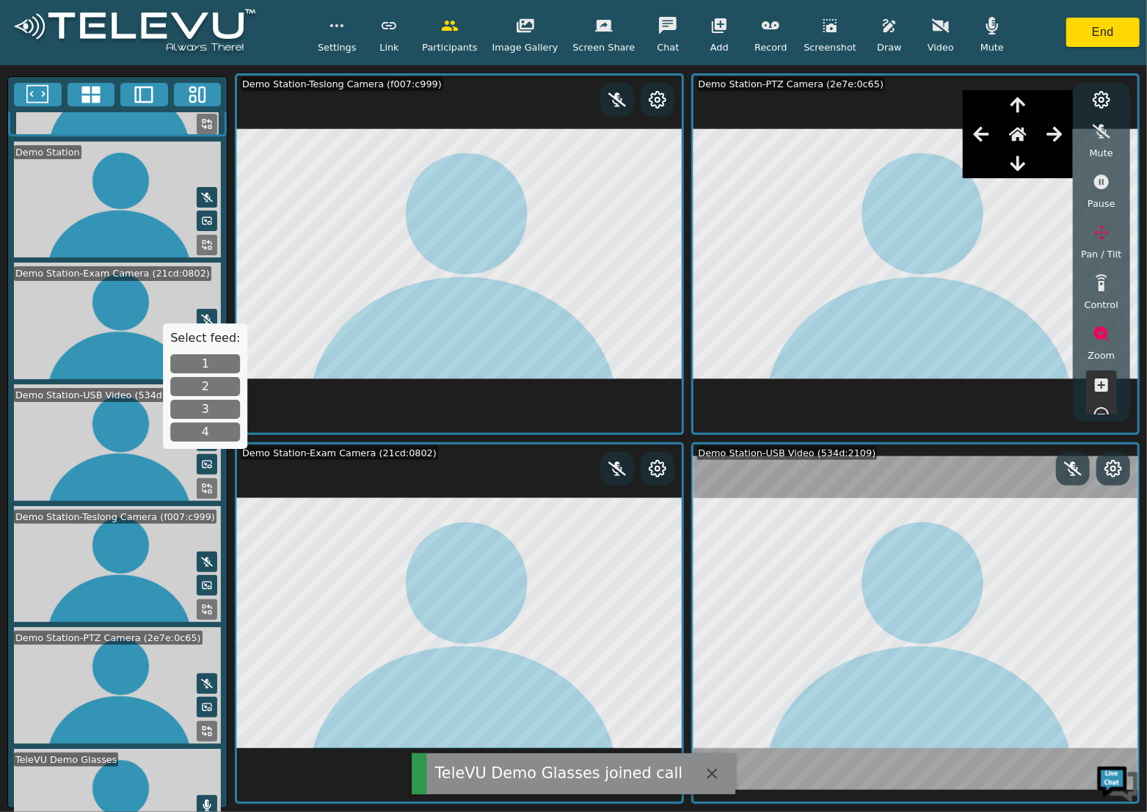
scroll to position [141, 0]
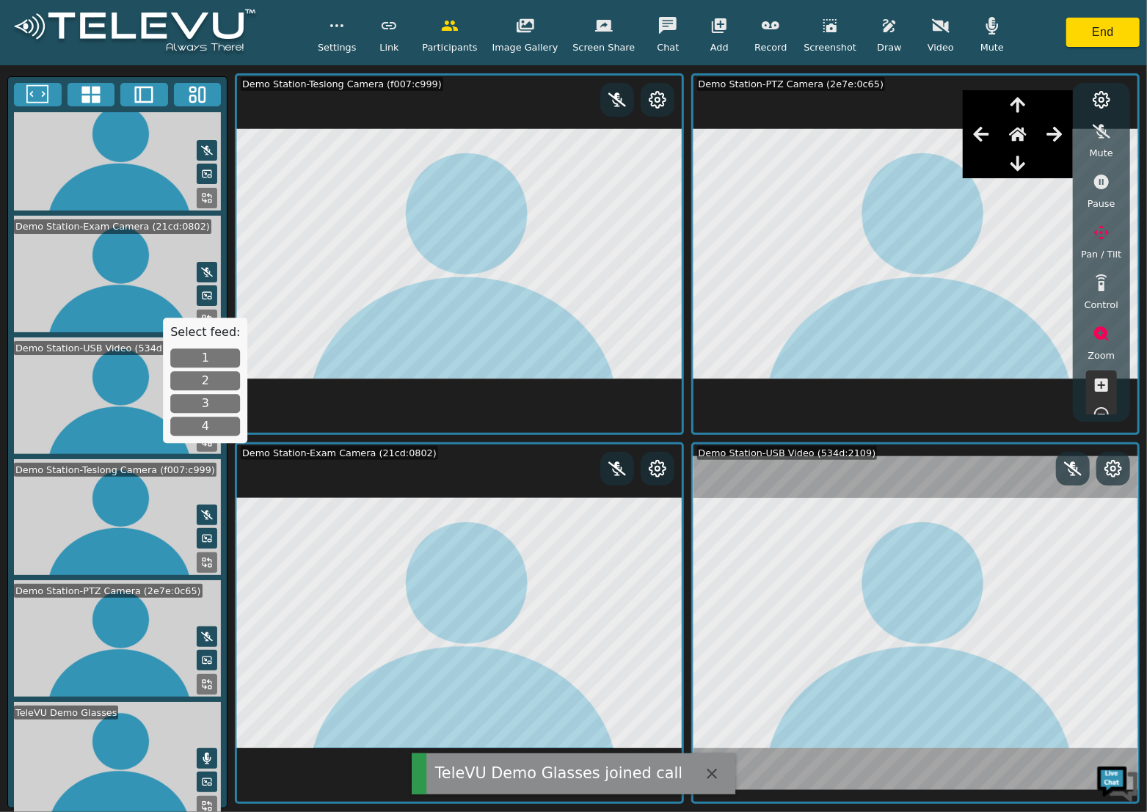
click at [205, 753] on icon at bounding box center [207, 759] width 12 height 12
click at [202, 800] on icon at bounding box center [207, 806] width 12 height 12
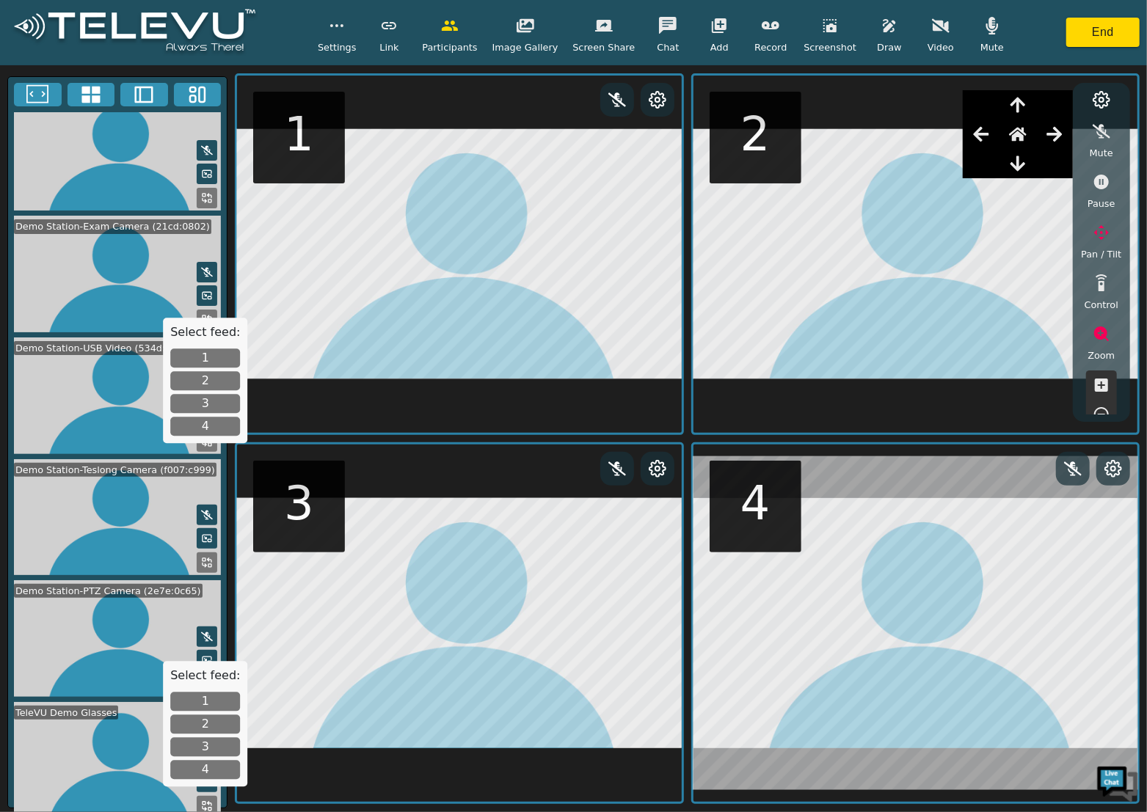
click at [205, 695] on button "1" at bounding box center [205, 701] width 70 height 19
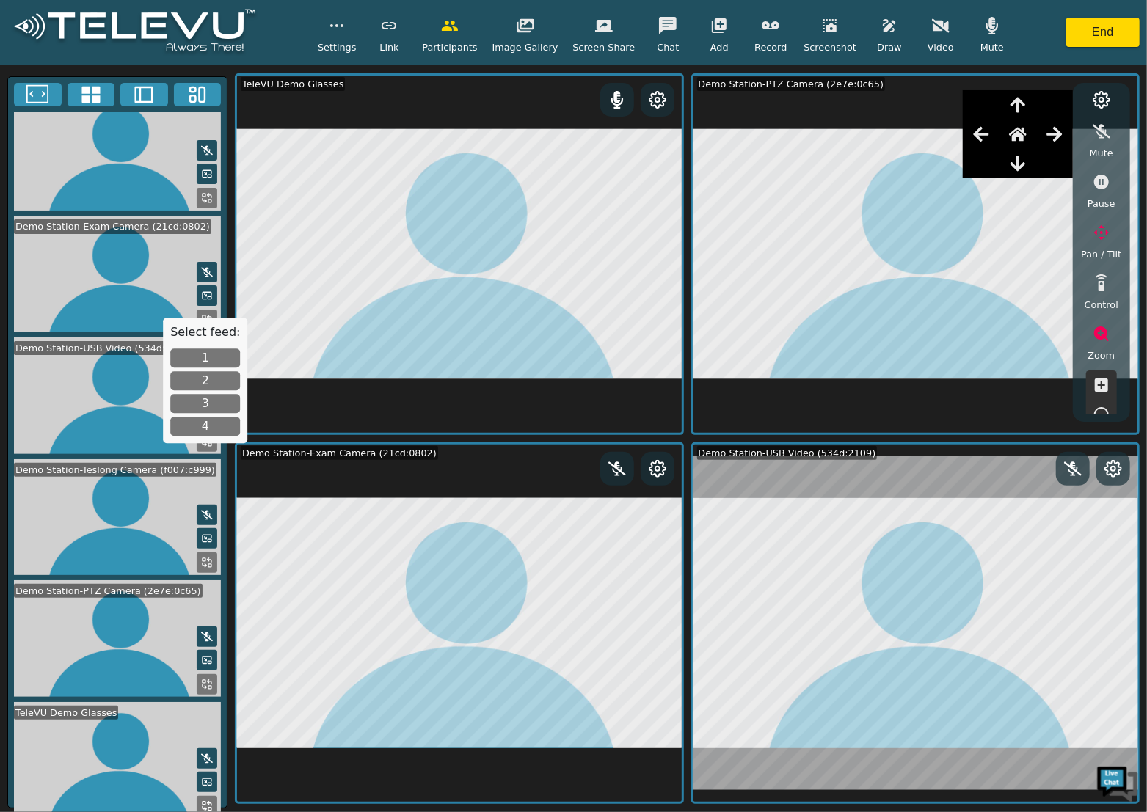
click at [621, 94] on icon at bounding box center [617, 100] width 18 height 18
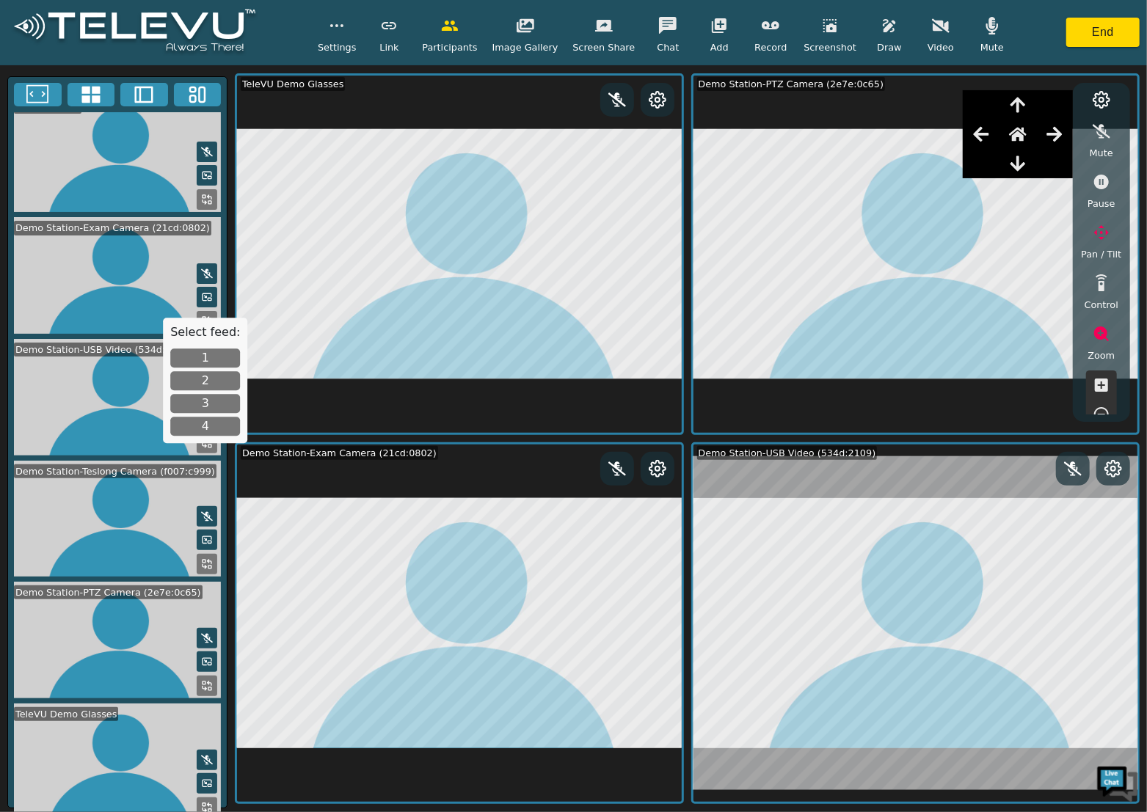
click at [659, 99] on circle at bounding box center [657, 100] width 4 height 4
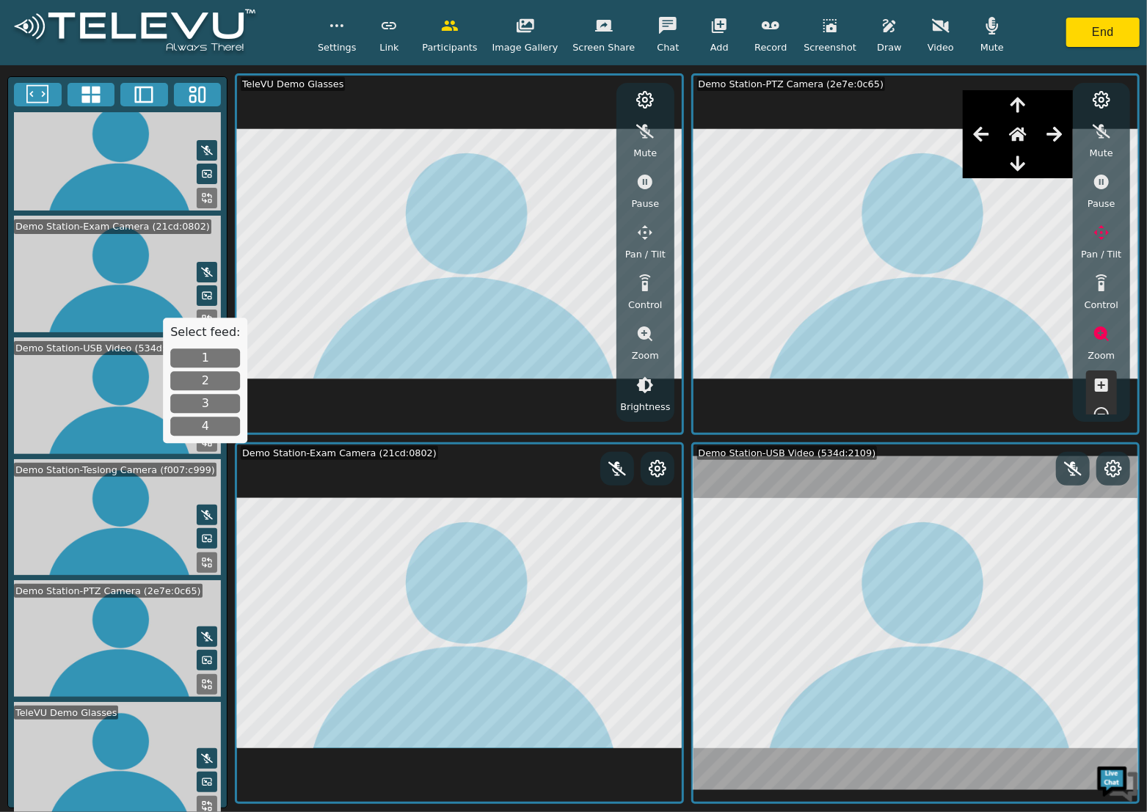
click at [648, 329] on icon "button" at bounding box center [644, 333] width 15 height 15
click at [647, 383] on icon "button" at bounding box center [645, 385] width 18 height 18
click at [647, 383] on icon "button" at bounding box center [644, 385] width 13 height 13
click at [648, 389] on icon "button" at bounding box center [644, 385] width 13 height 13
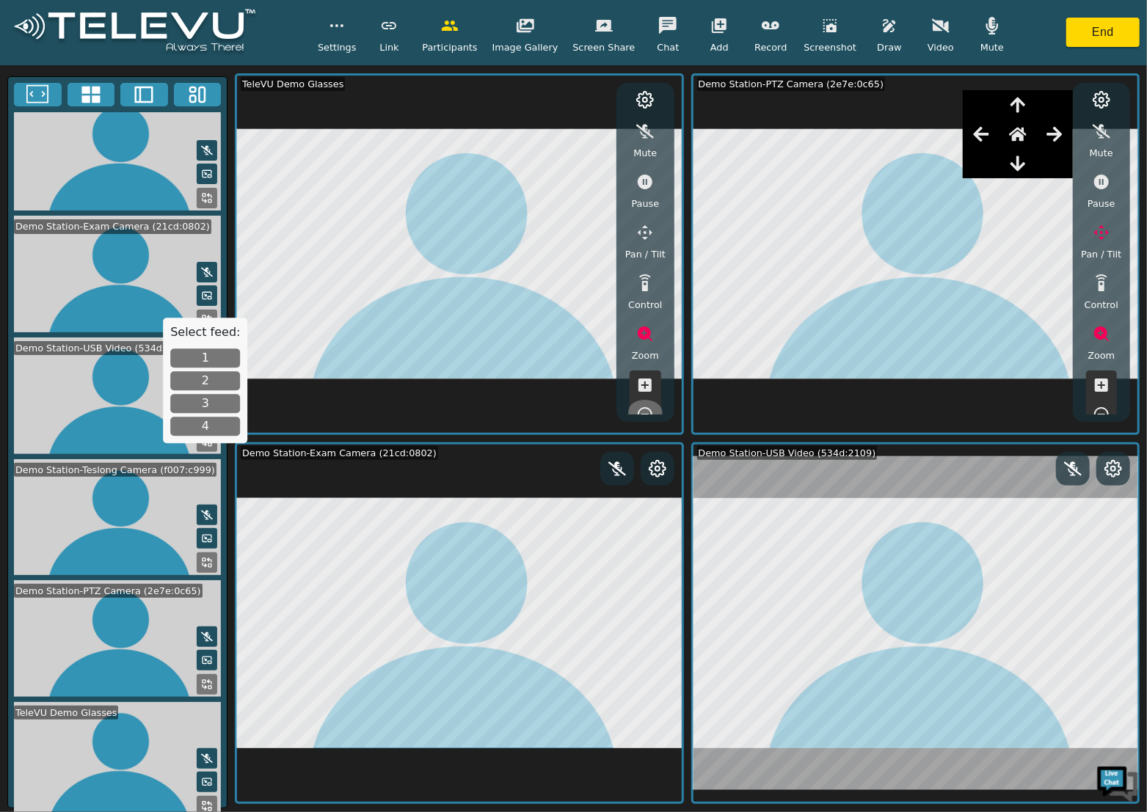
click at [647, 409] on icon "button" at bounding box center [645, 415] width 18 height 18
click at [648, 282] on icon "button" at bounding box center [645, 281] width 18 height 18
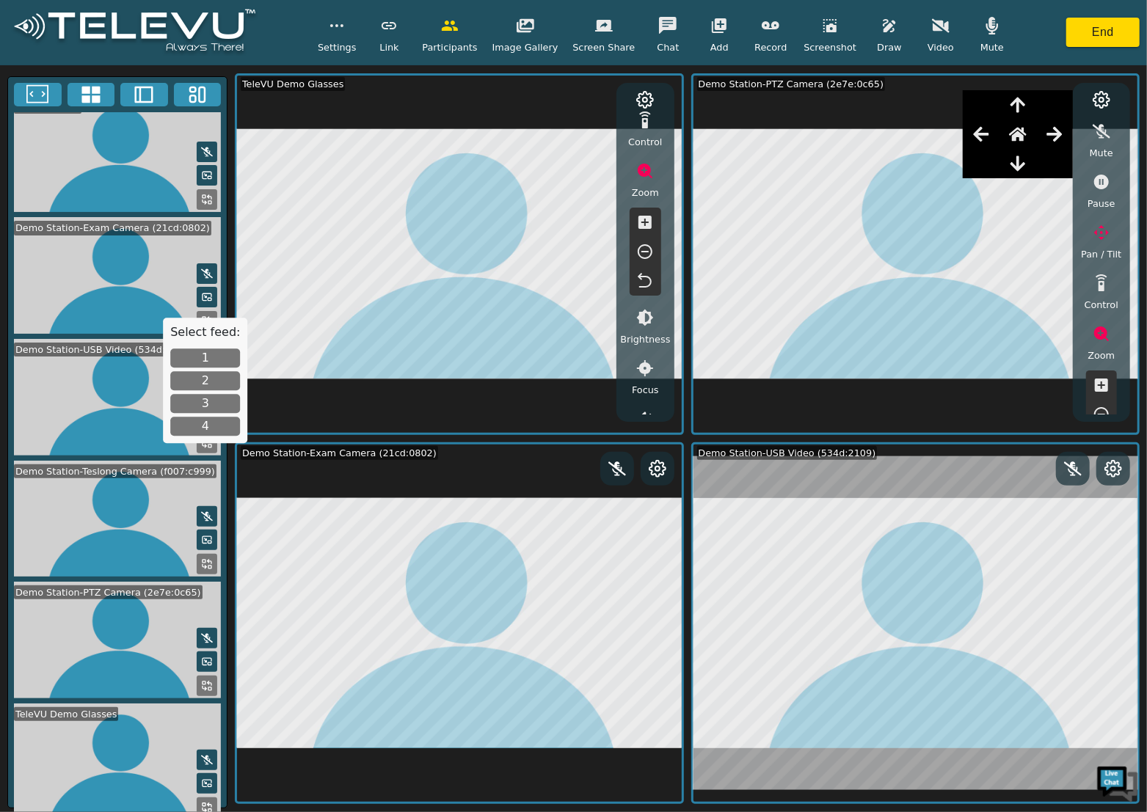
scroll to position [141, 0]
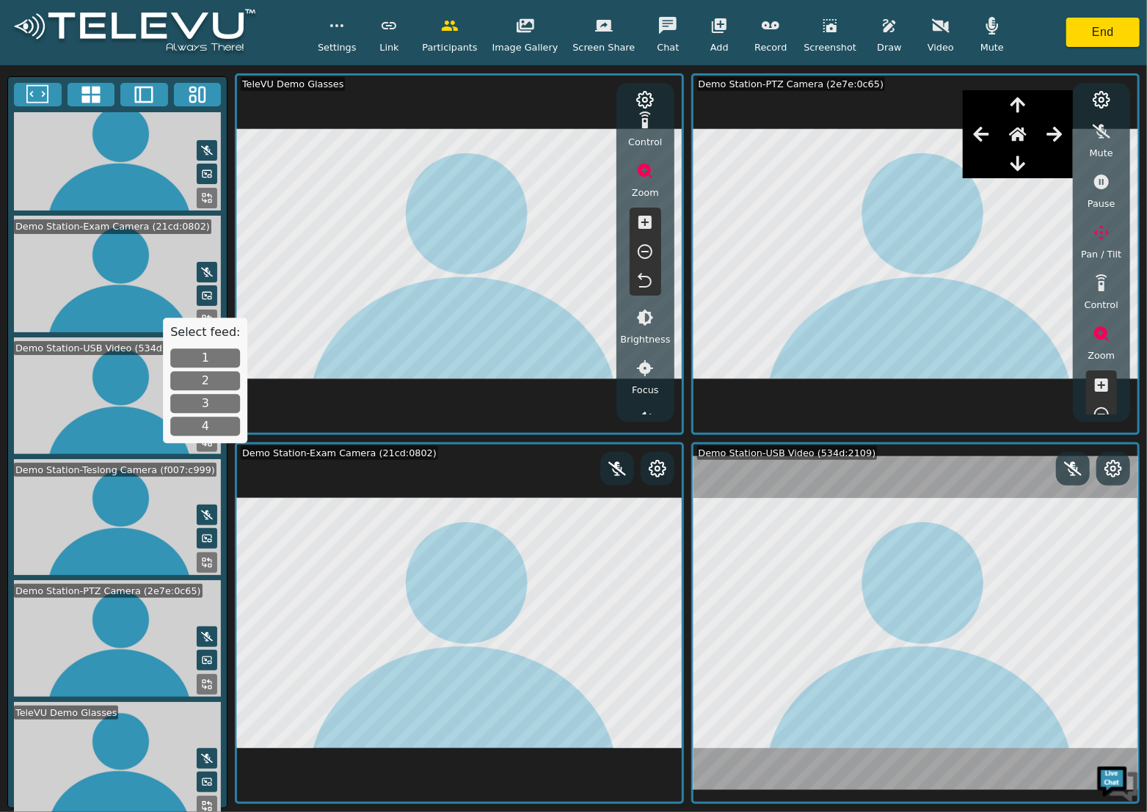
click at [882, 23] on icon "button" at bounding box center [888, 25] width 12 height 13
click at [972, 90] on icon "button" at bounding box center [981, 94] width 18 height 13
click at [646, 281] on icon "button" at bounding box center [645, 281] width 18 height 18
click at [972, 92] on icon "button" at bounding box center [981, 95] width 18 height 18
click at [1101, 180] on icon "button" at bounding box center [1101, 182] width 15 height 15
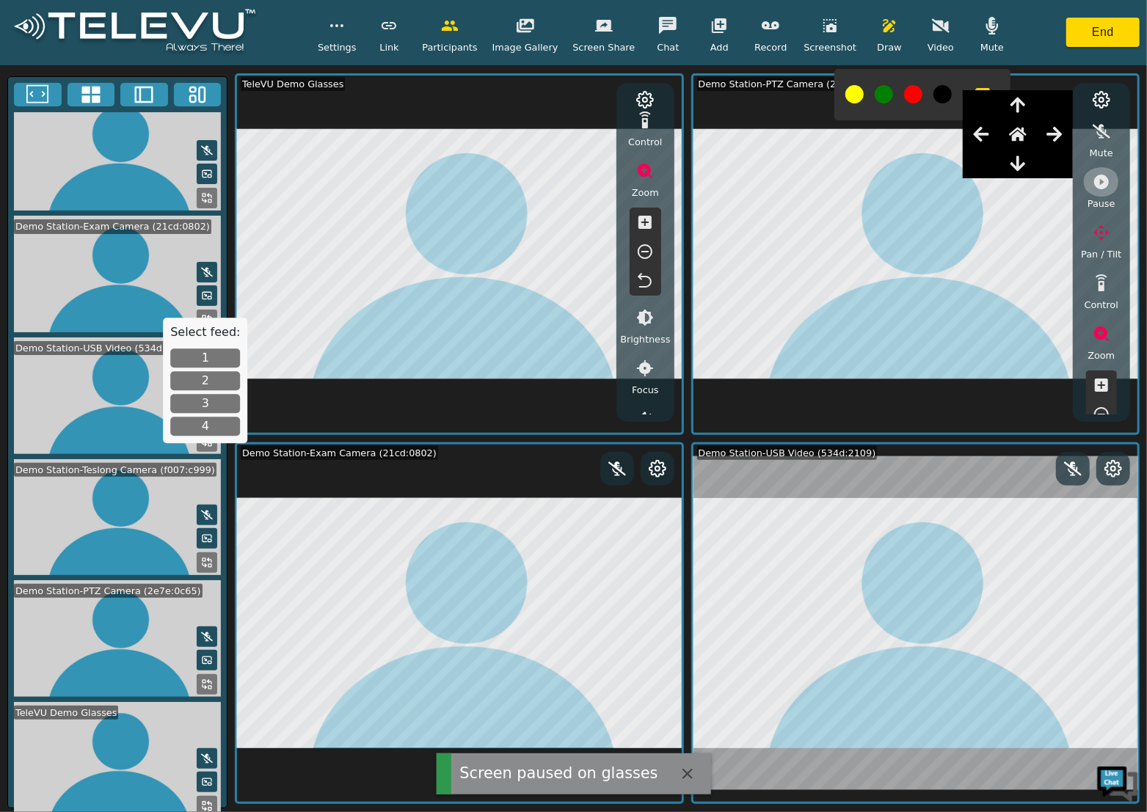
click at [1103, 181] on icon "button" at bounding box center [1101, 182] width 18 height 18
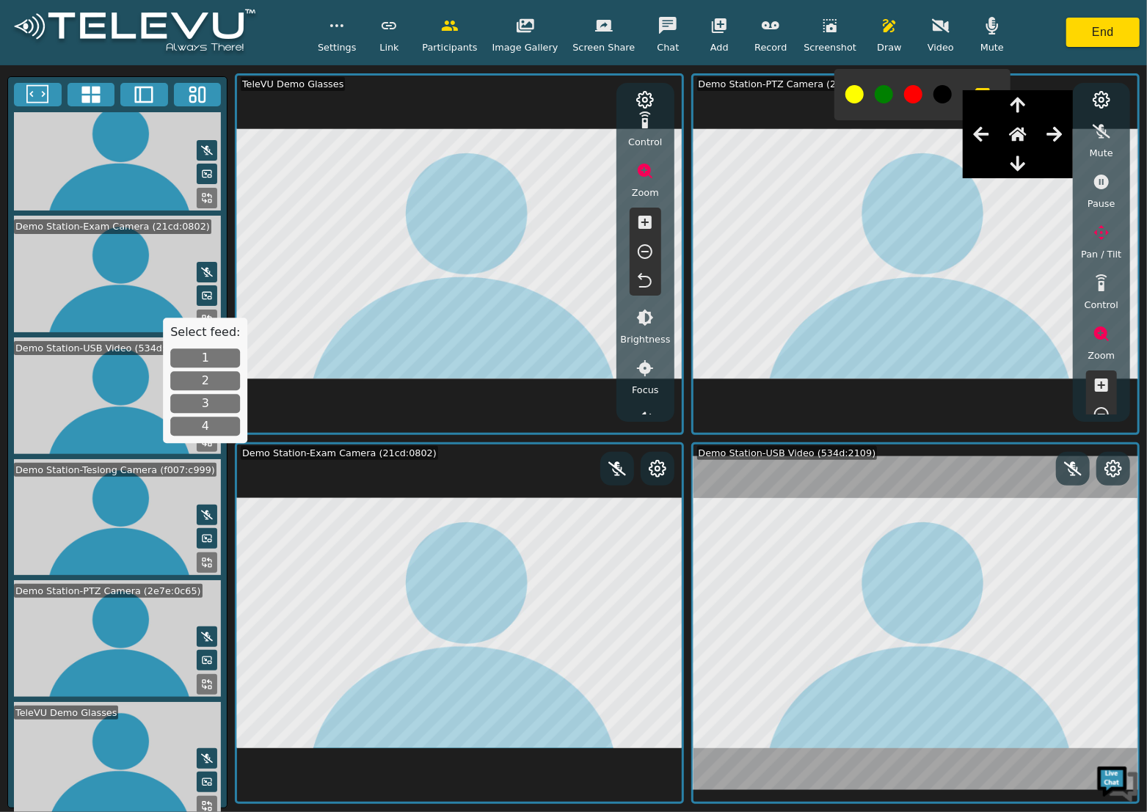
click at [1101, 182] on icon "button" at bounding box center [1101, 182] width 15 height 15
click at [1102, 179] on icon "button" at bounding box center [1101, 182] width 18 height 18
click at [640, 189] on icon "button" at bounding box center [645, 182] width 18 height 18
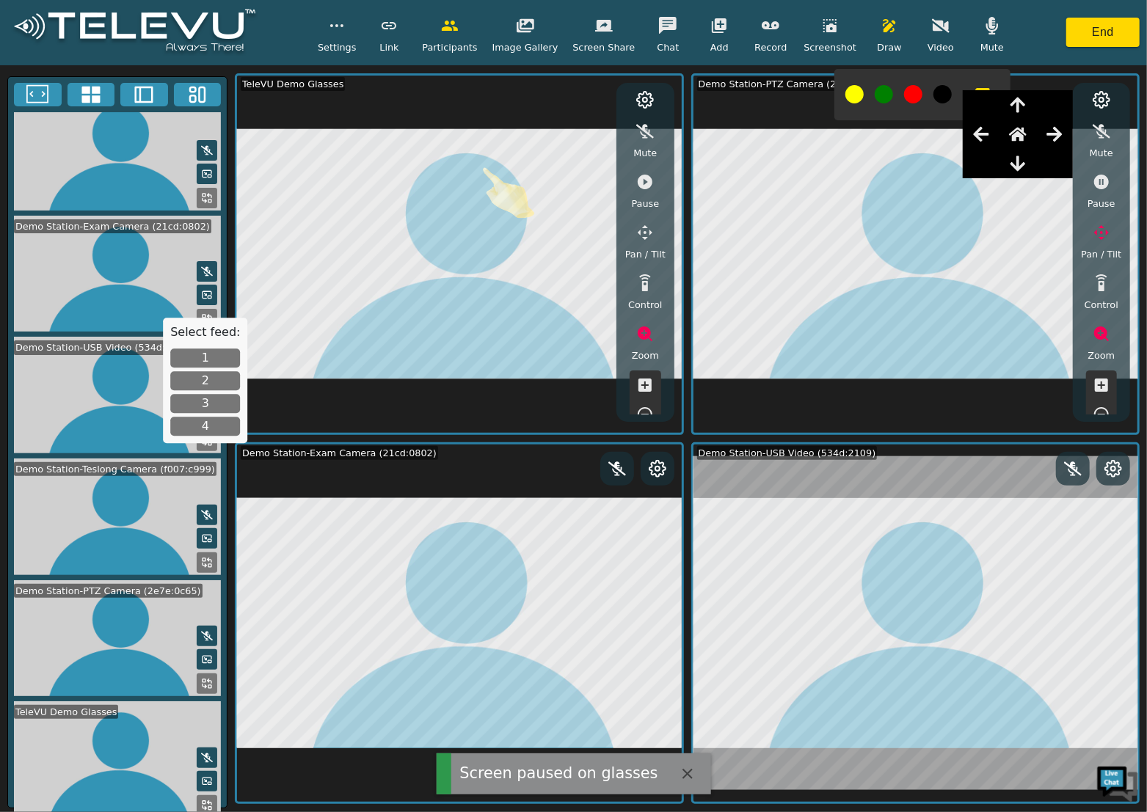
scroll to position [141, 0]
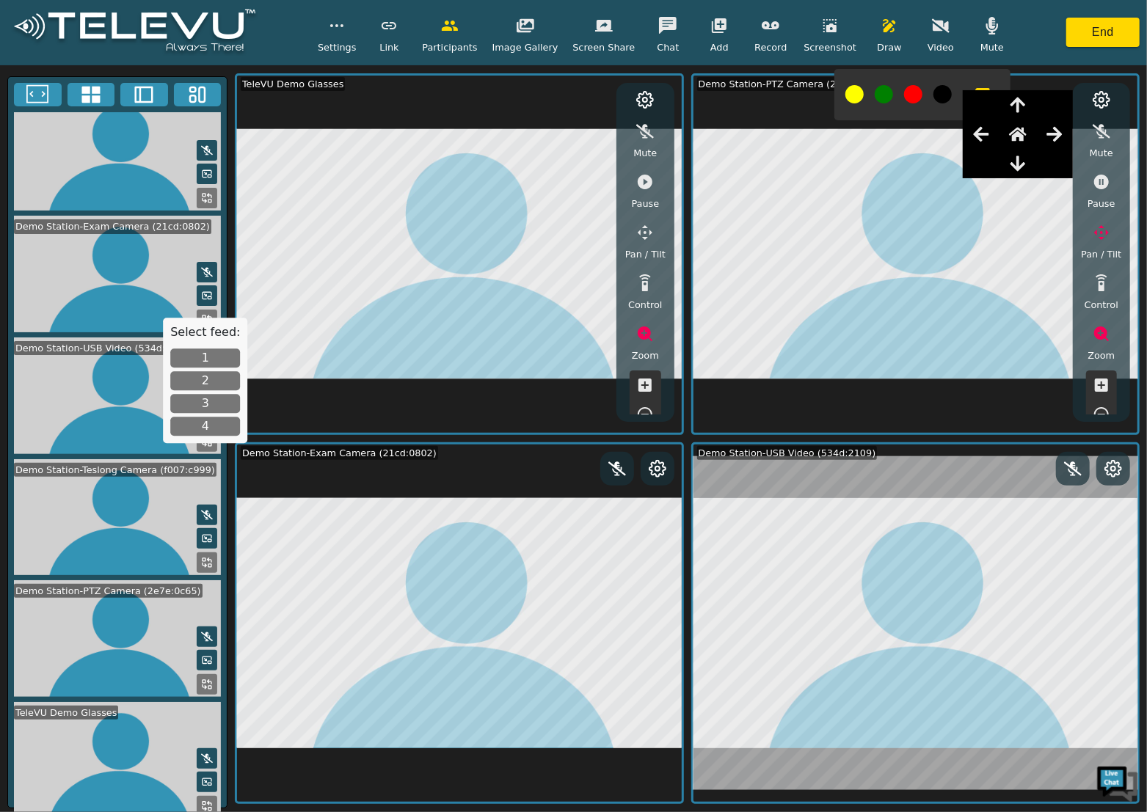
click at [972, 90] on icon "button" at bounding box center [981, 94] width 18 height 13
click at [772, 27] on button "button" at bounding box center [770, 25] width 37 height 29
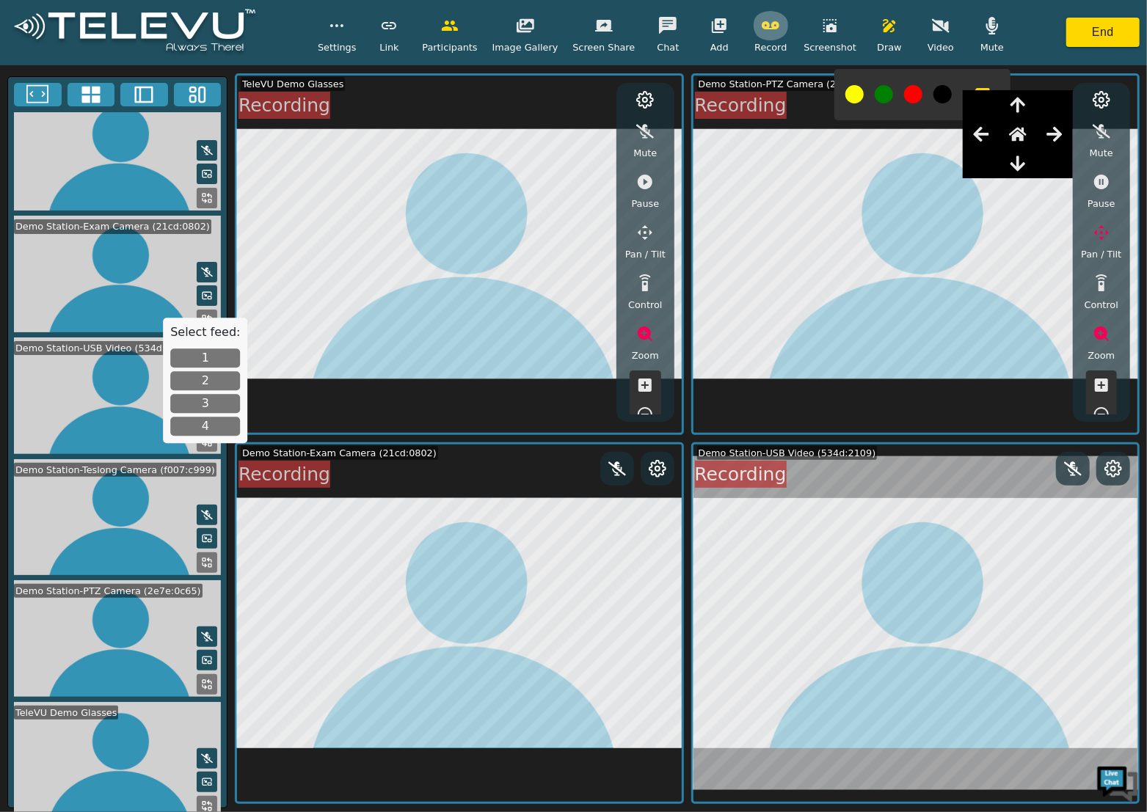
click at [761, 27] on icon "button" at bounding box center [770, 25] width 18 height 8
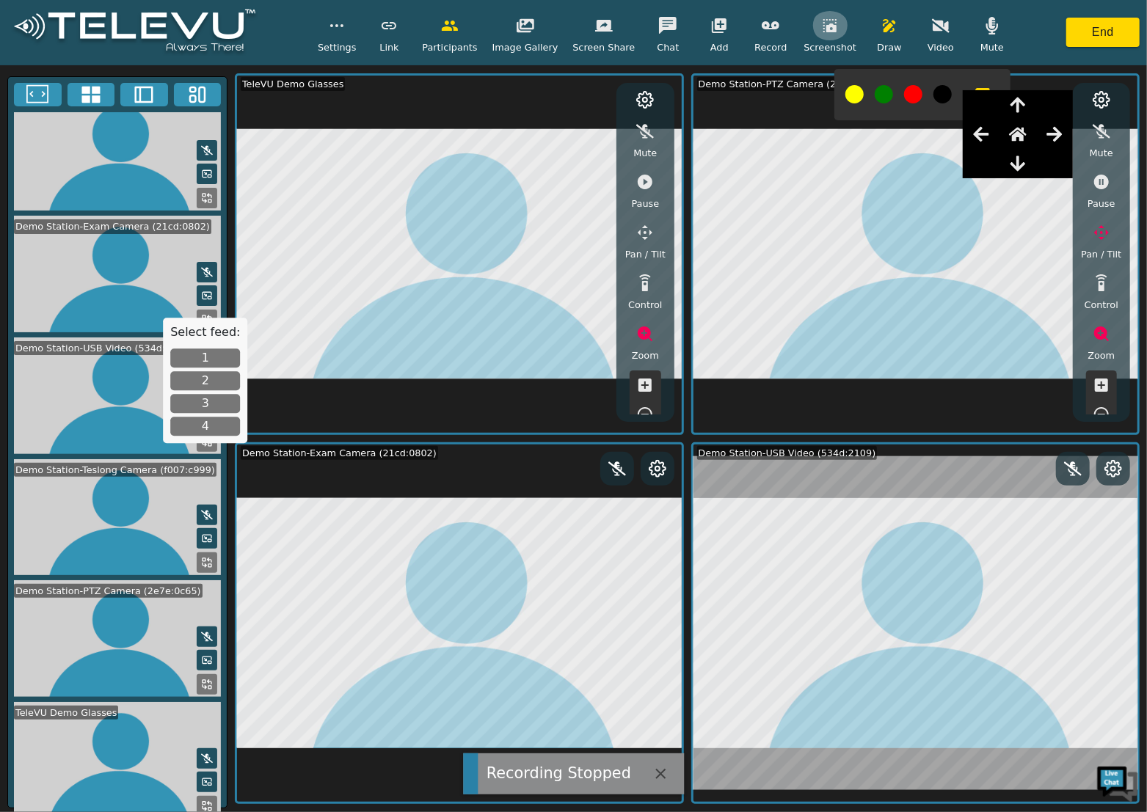
click at [823, 25] on icon "button" at bounding box center [829, 25] width 13 height 13
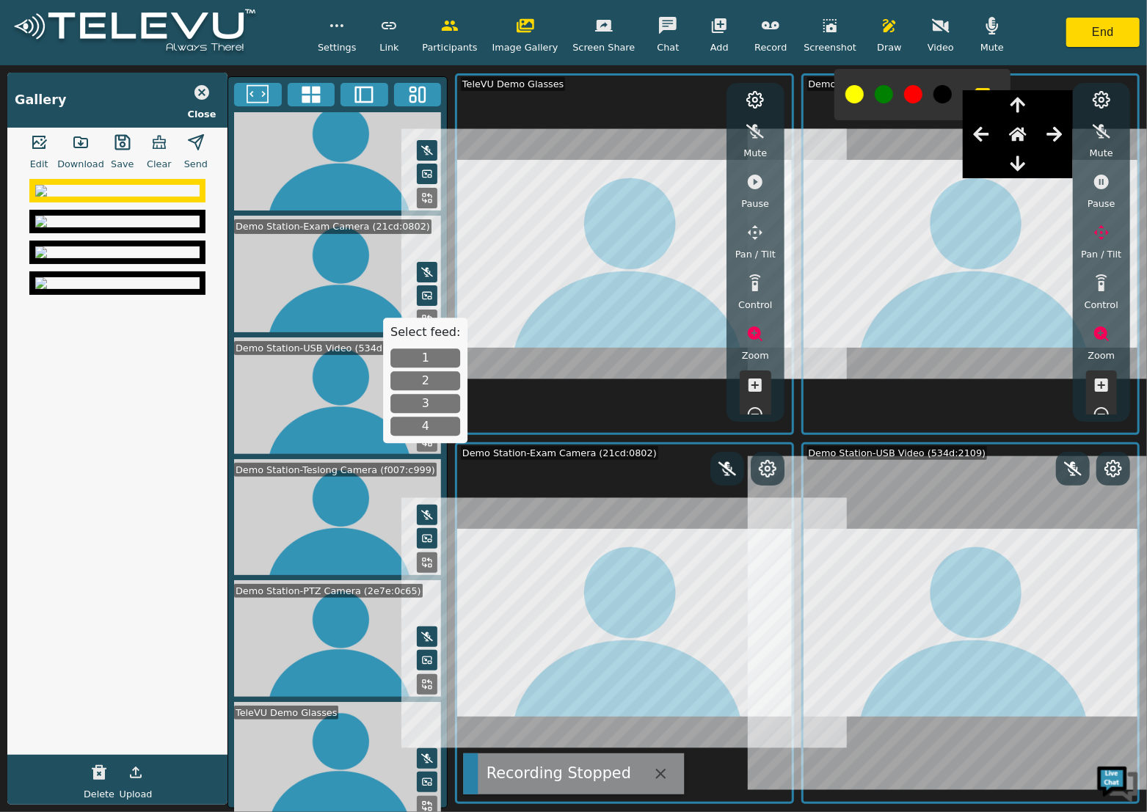
click at [45, 142] on icon "button" at bounding box center [39, 142] width 15 height 13
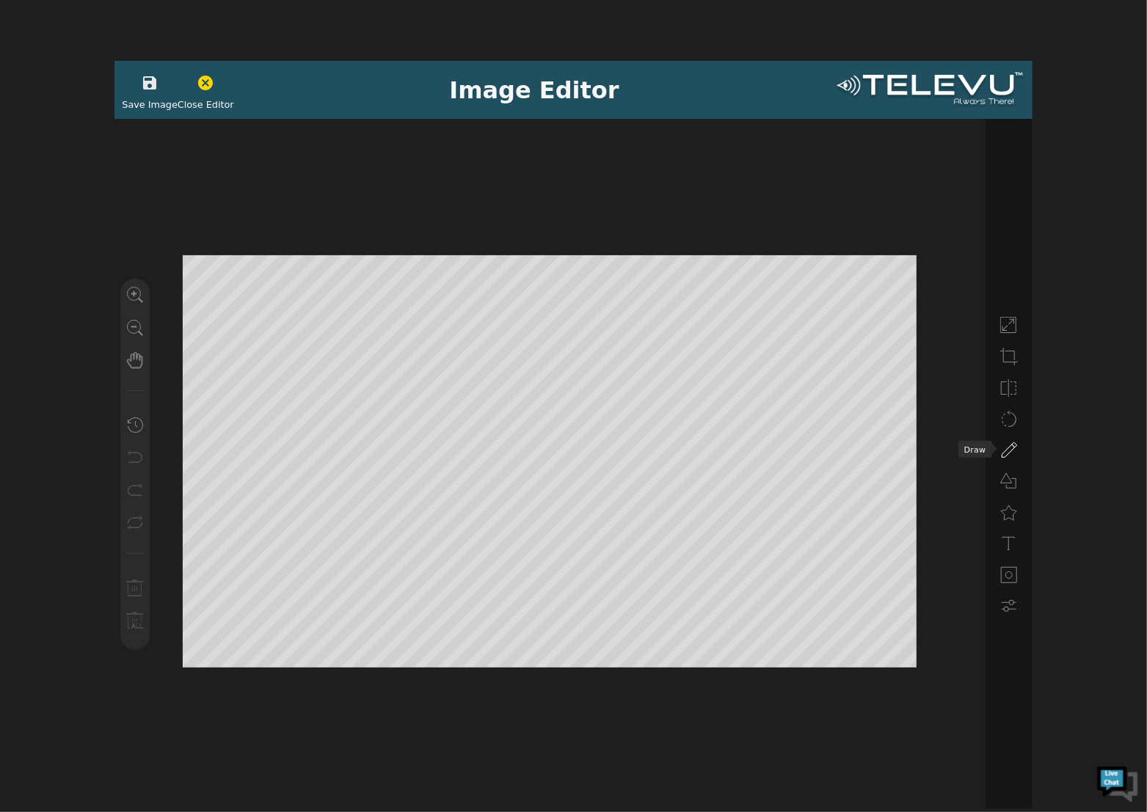
click at [1006, 449] on icon at bounding box center [1009, 451] width 18 height 18
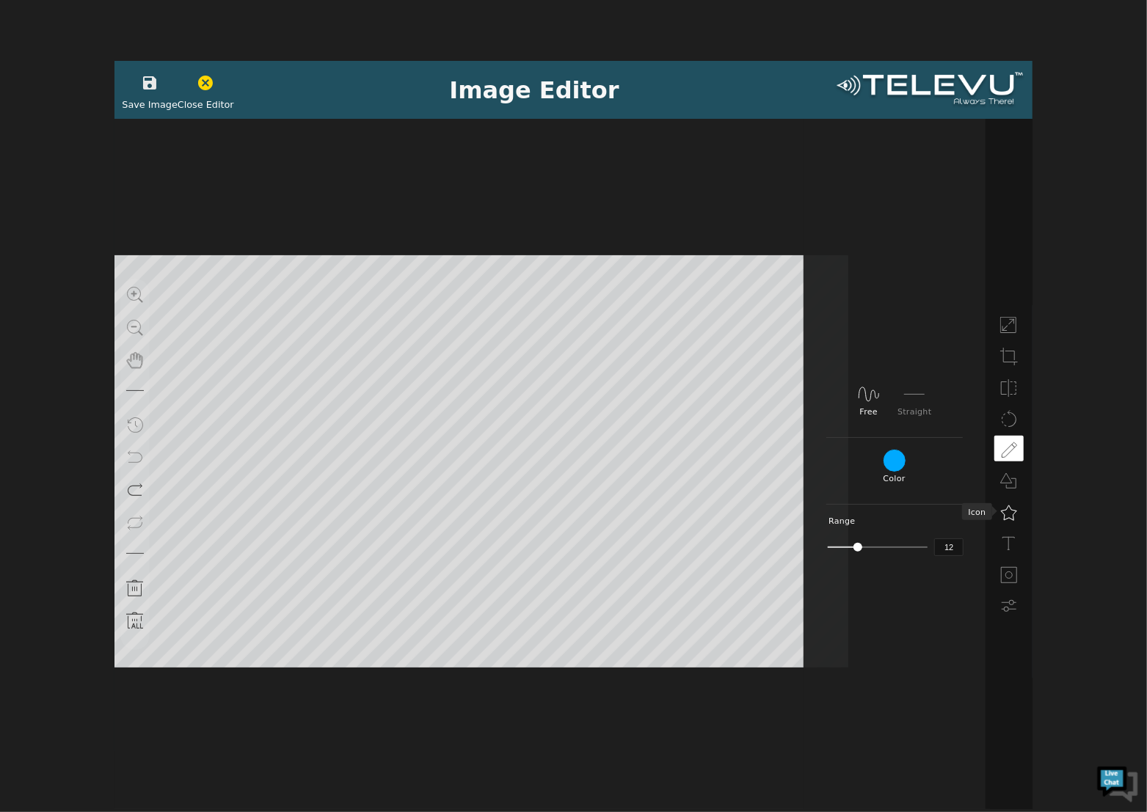
click at [1006, 511] on use at bounding box center [1008, 512] width 15 height 15
click at [849, 358] on icon at bounding box center [843, 359] width 23 height 23
click at [150, 90] on icon "button" at bounding box center [150, 83] width 18 height 18
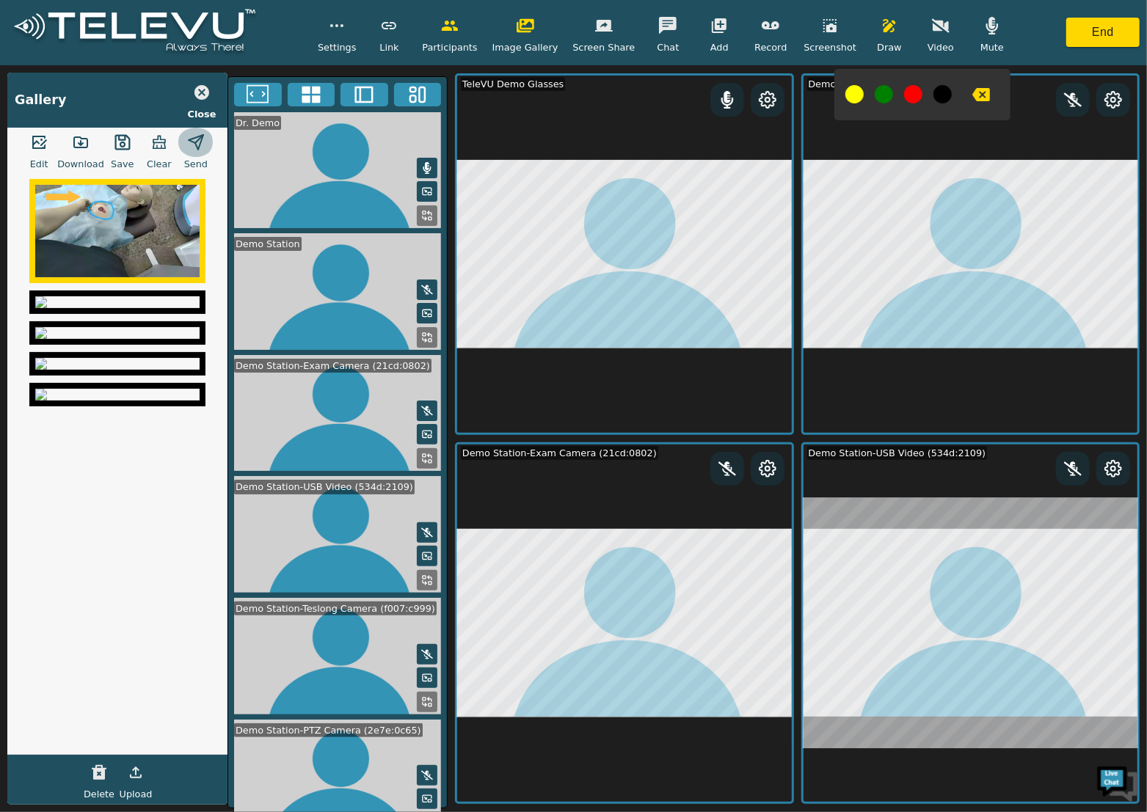
click at [193, 140] on icon "button" at bounding box center [196, 143] width 18 height 18
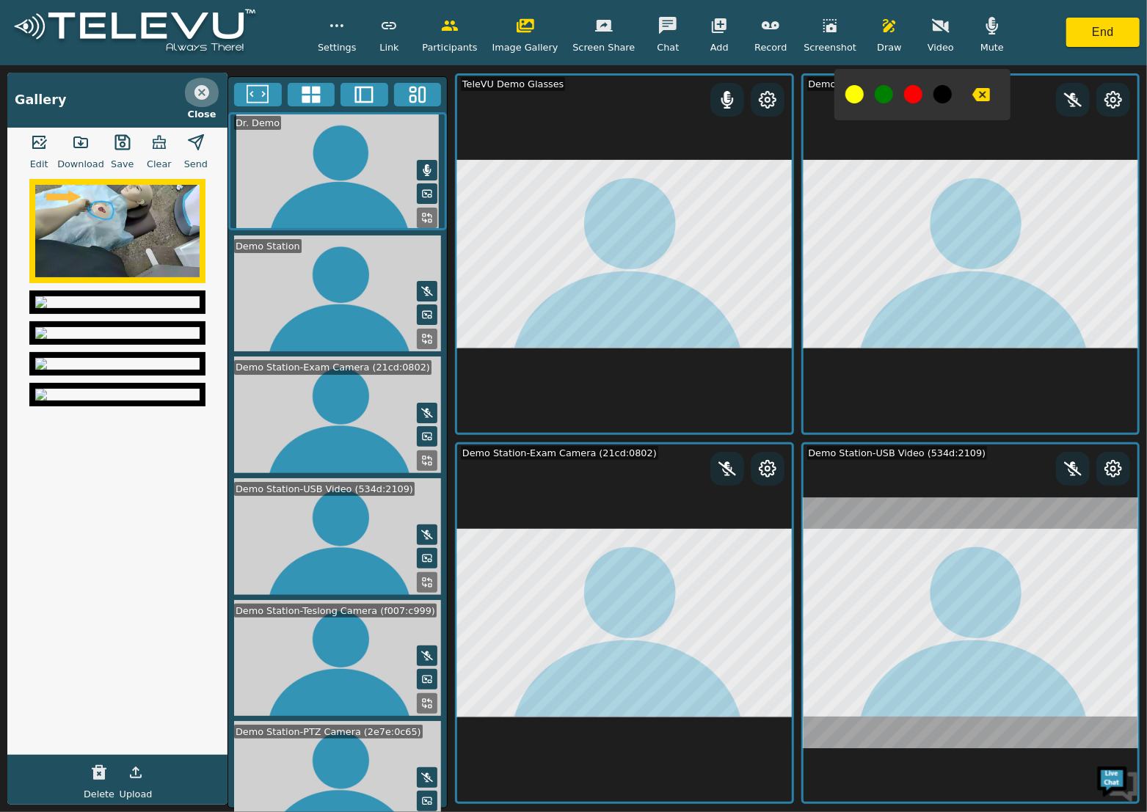
click at [201, 96] on icon "button" at bounding box center [201, 92] width 15 height 15
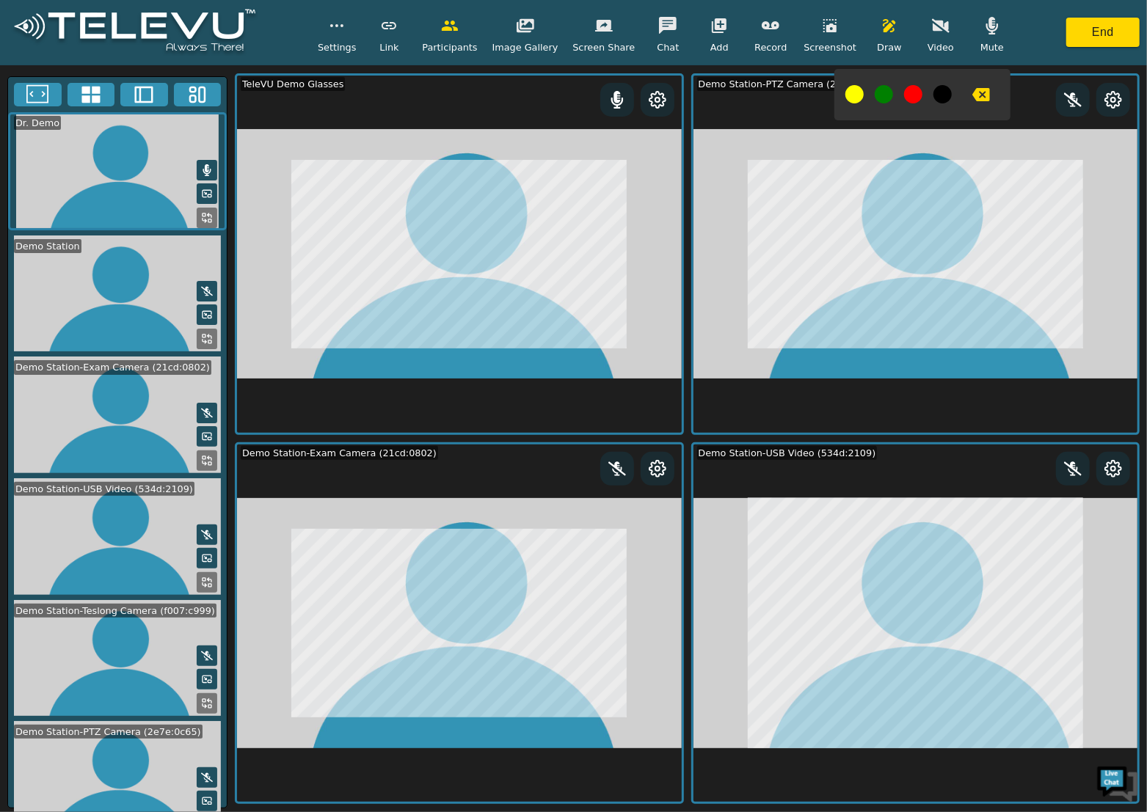
click at [1112, 783] on img at bounding box center [1117, 783] width 44 height 44
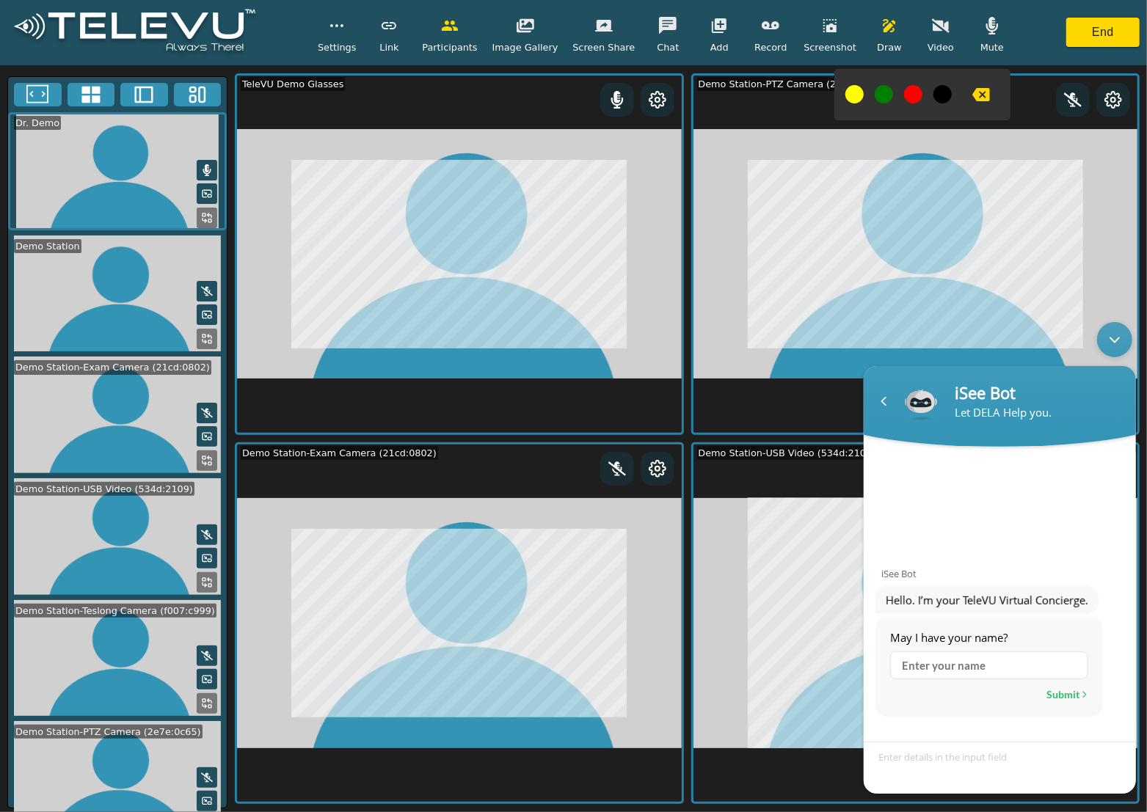
click at [1122, 335] on div "Minimize live chat window" at bounding box center [1113, 338] width 35 height 35
